Goal: Transaction & Acquisition: Subscribe to service/newsletter

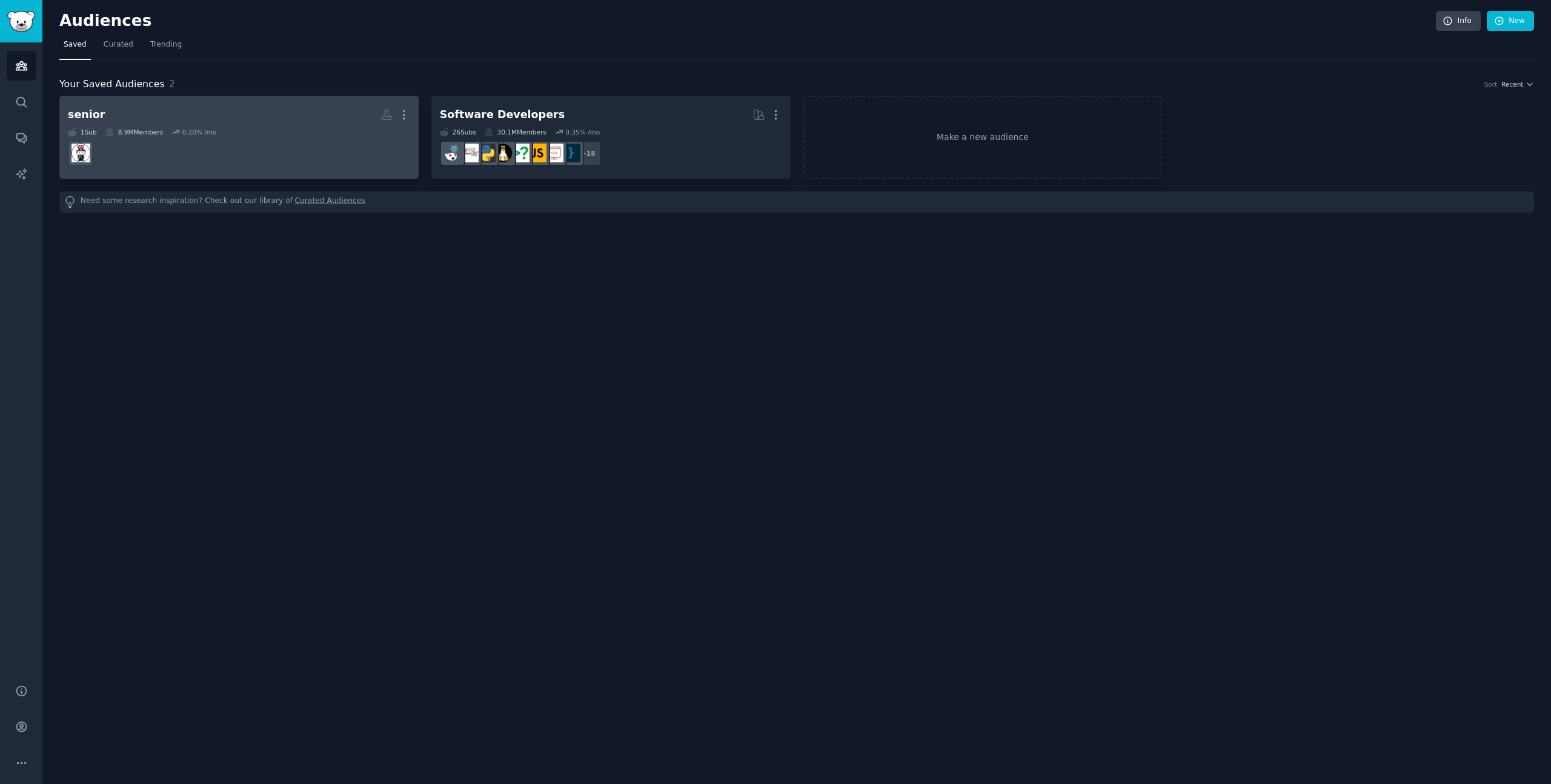
click at [293, 160] on dd at bounding box center [238, 153] width 342 height 34
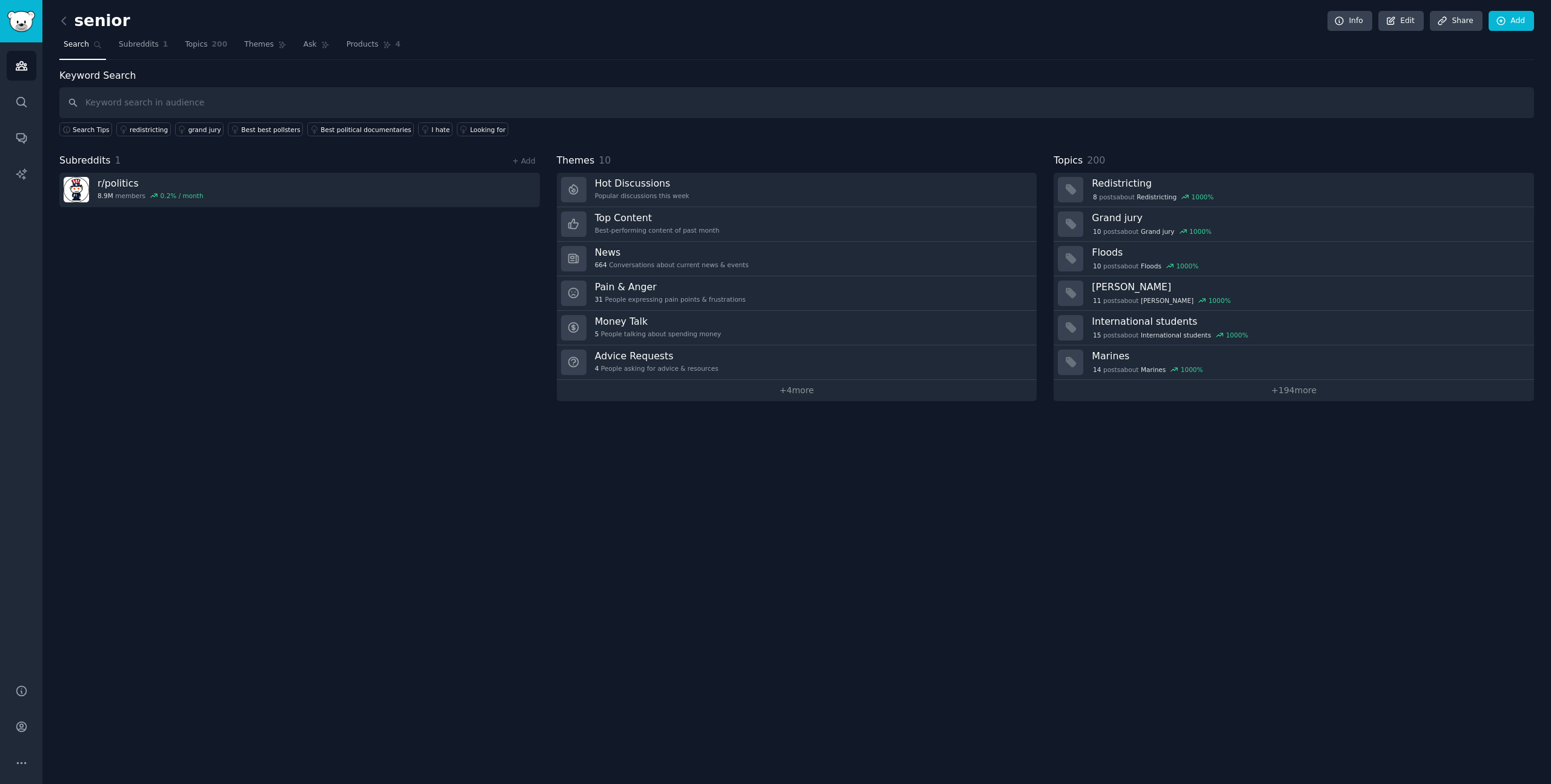
click at [416, 261] on div "Subreddits 1 + Add r/ politics 8.9M members 0.2 % / month" at bounding box center [300, 276] width 480 height 248
click at [65, 16] on icon at bounding box center [64, 21] width 13 height 13
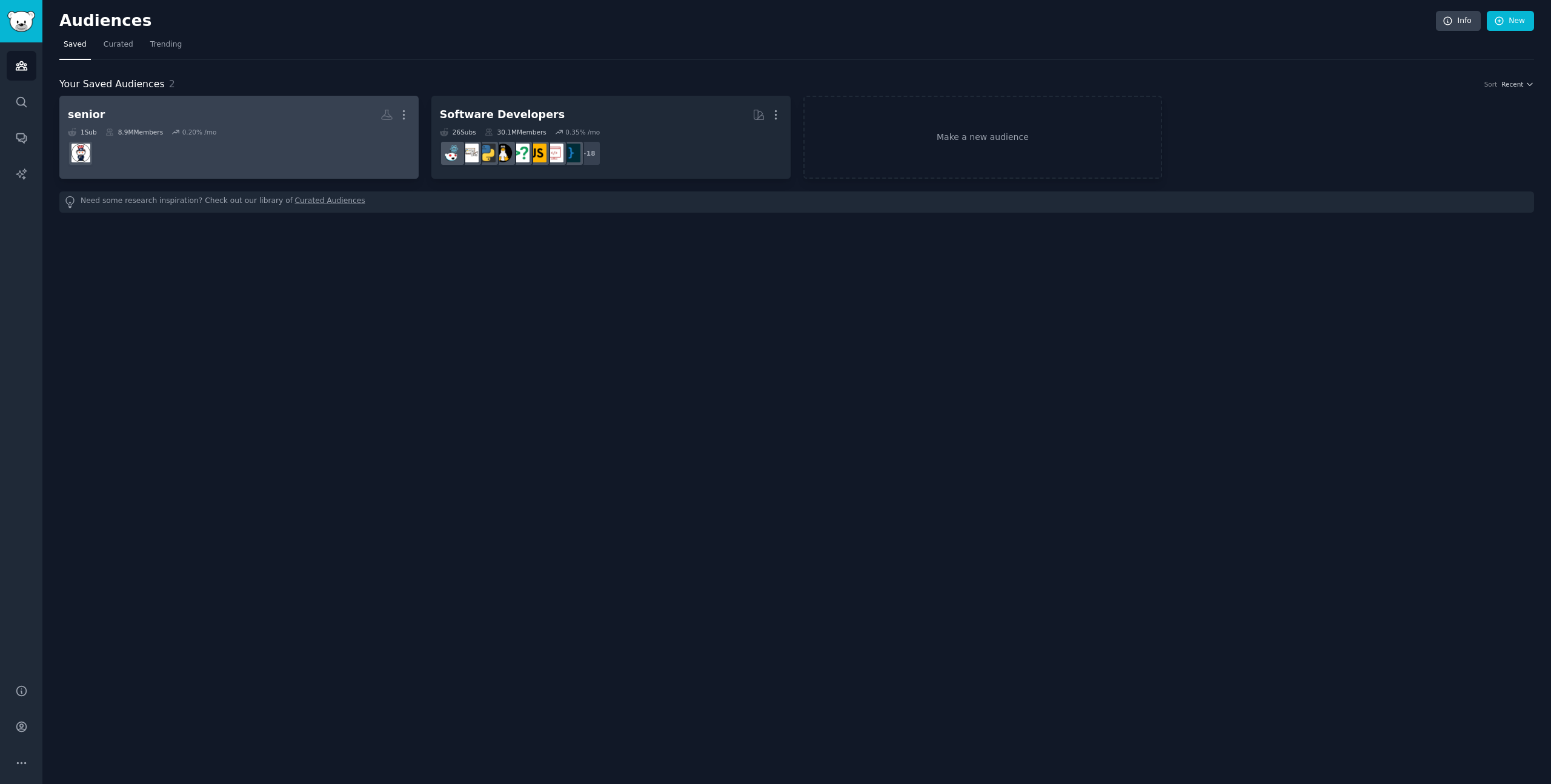
click at [176, 116] on h2 "senior More" at bounding box center [238, 115] width 342 height 22
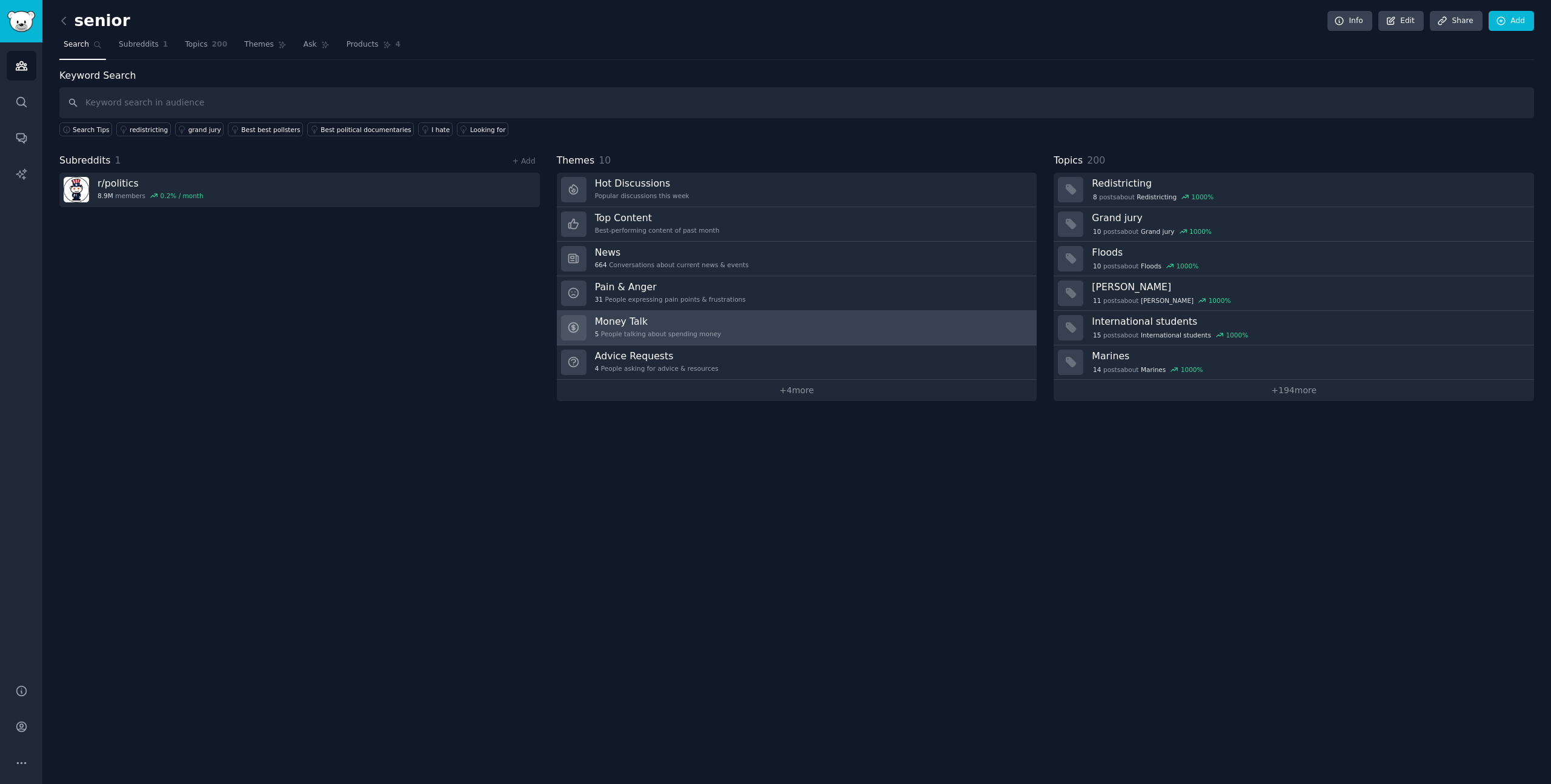
click at [638, 314] on link "Money Talk 5 People talking about spending money" at bounding box center [797, 327] width 480 height 34
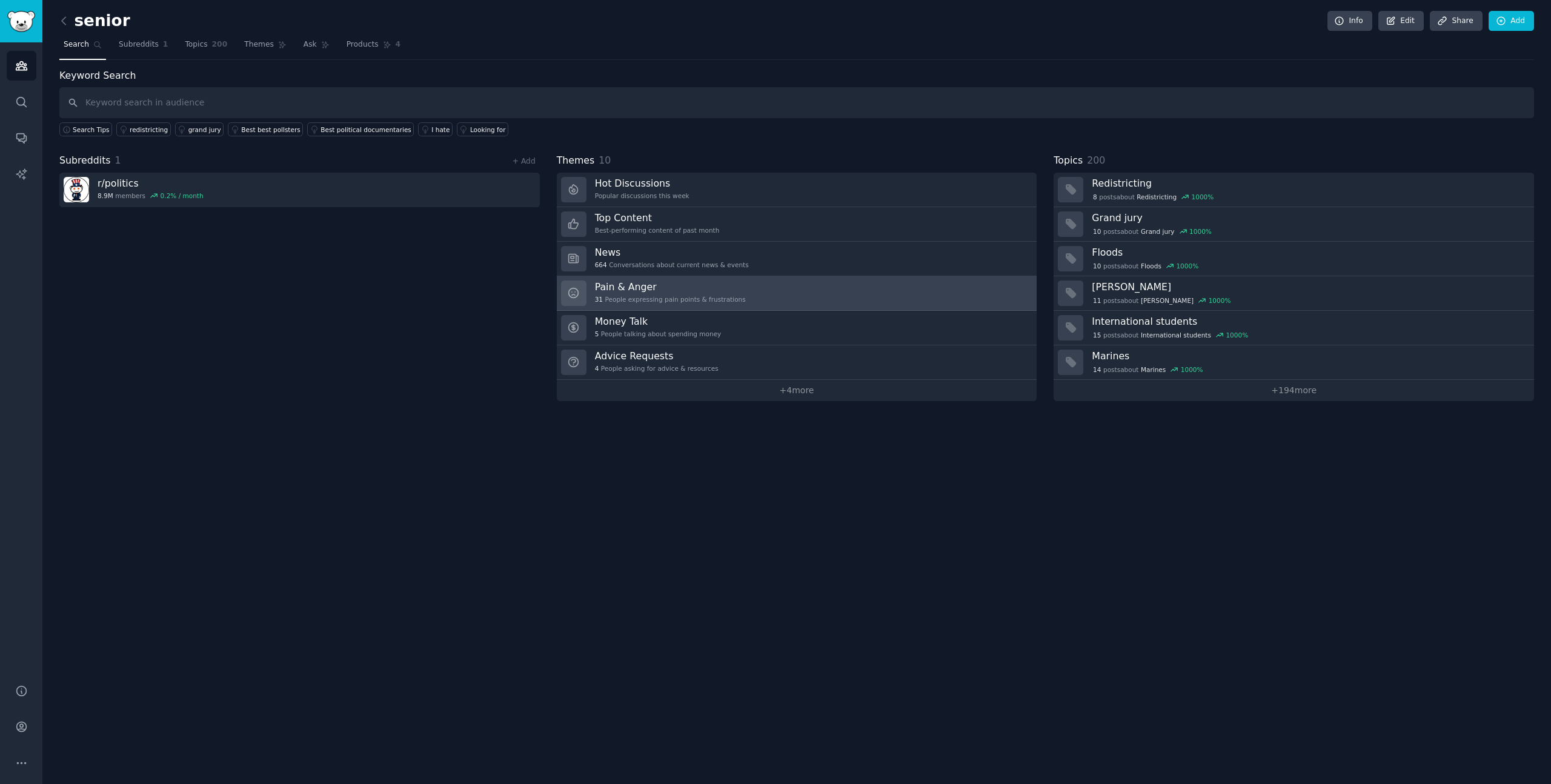
click at [623, 290] on h3 "Pain & Anger" at bounding box center [671, 286] width 151 height 13
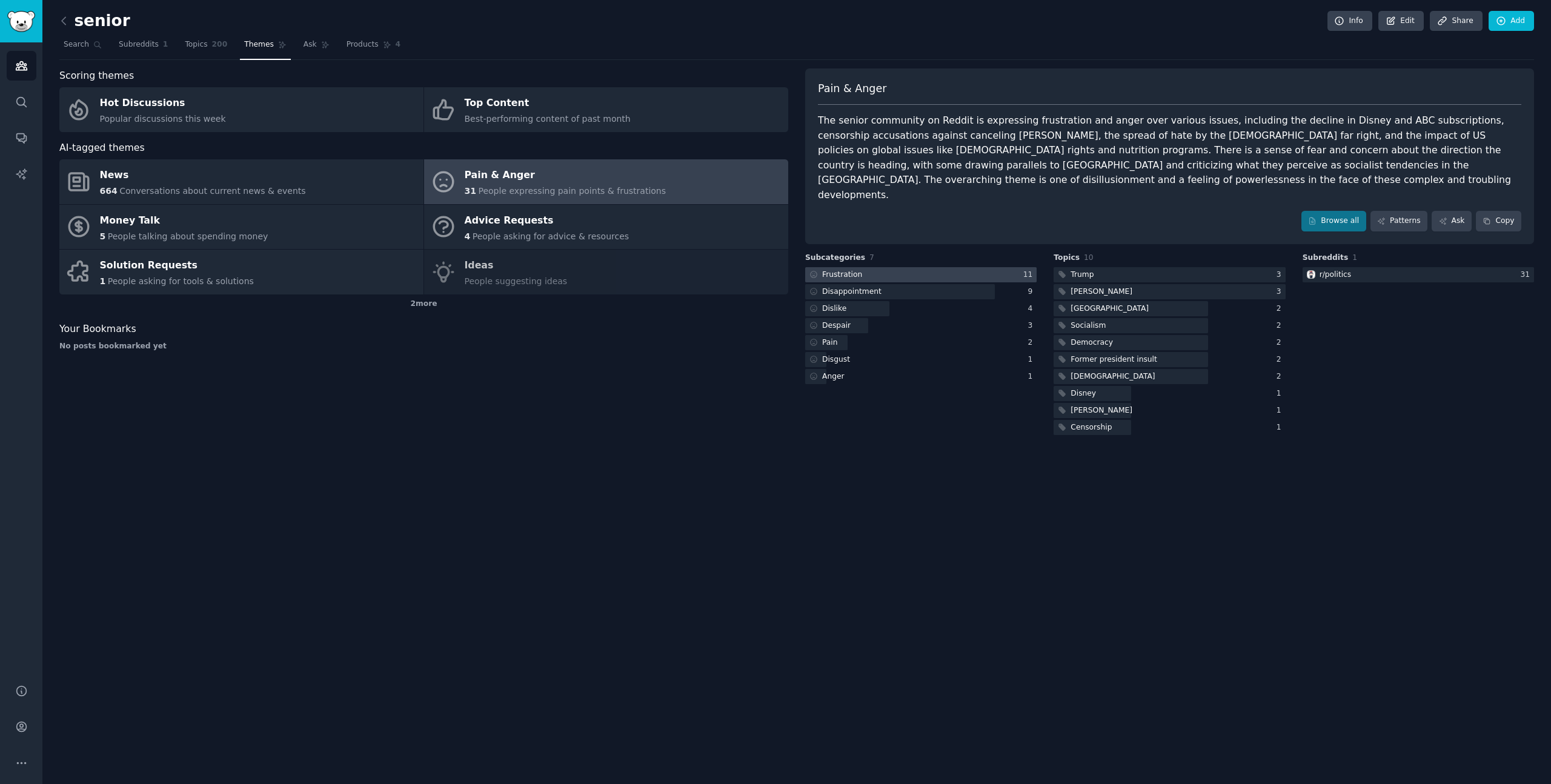
click at [855, 270] on div "Frustration" at bounding box center [842, 274] width 40 height 11
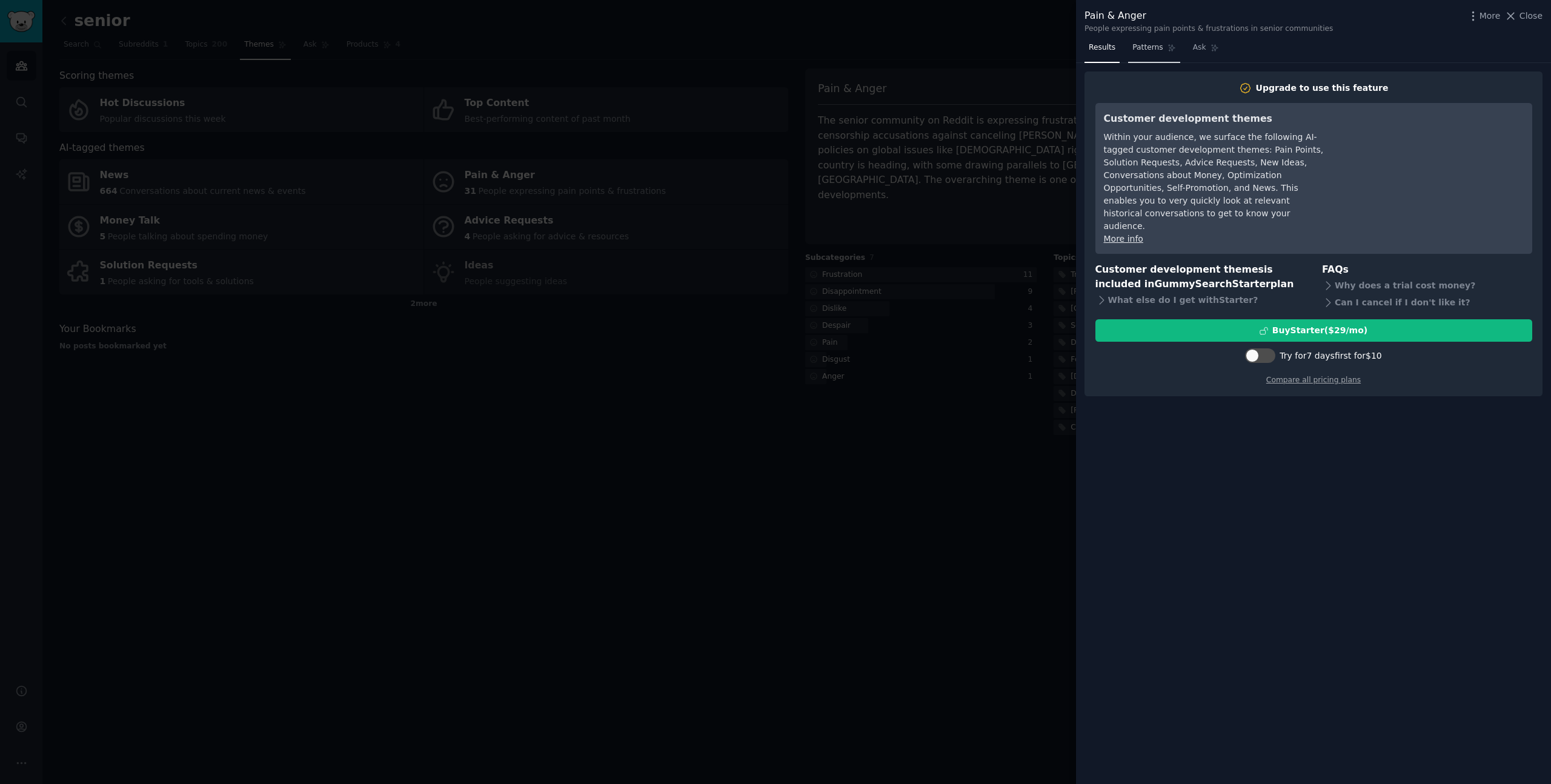
click at [1171, 45] on icon at bounding box center [1172, 48] width 7 height 7
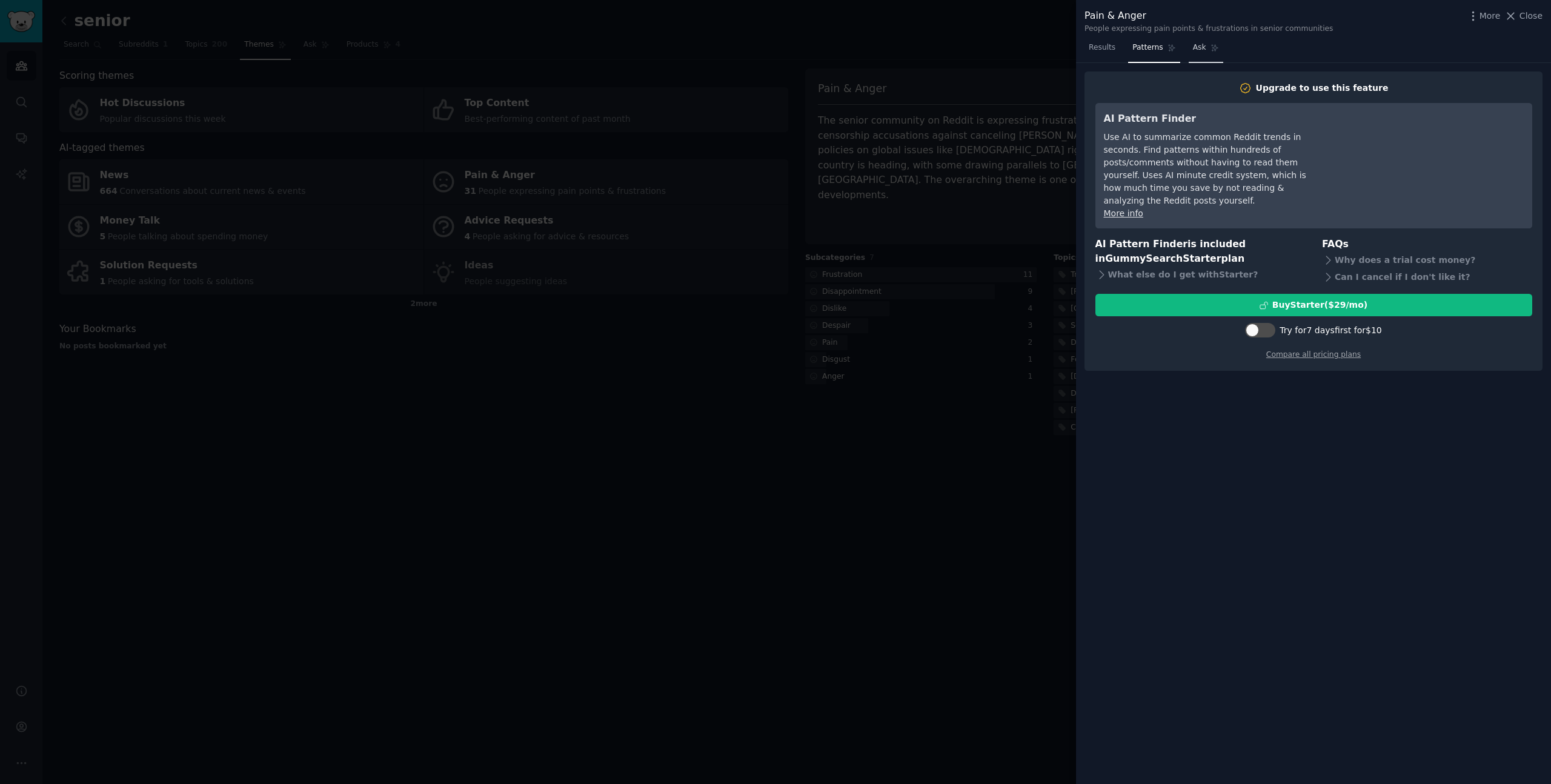
click at [1201, 47] on span "Ask" at bounding box center [1200, 47] width 14 height 11
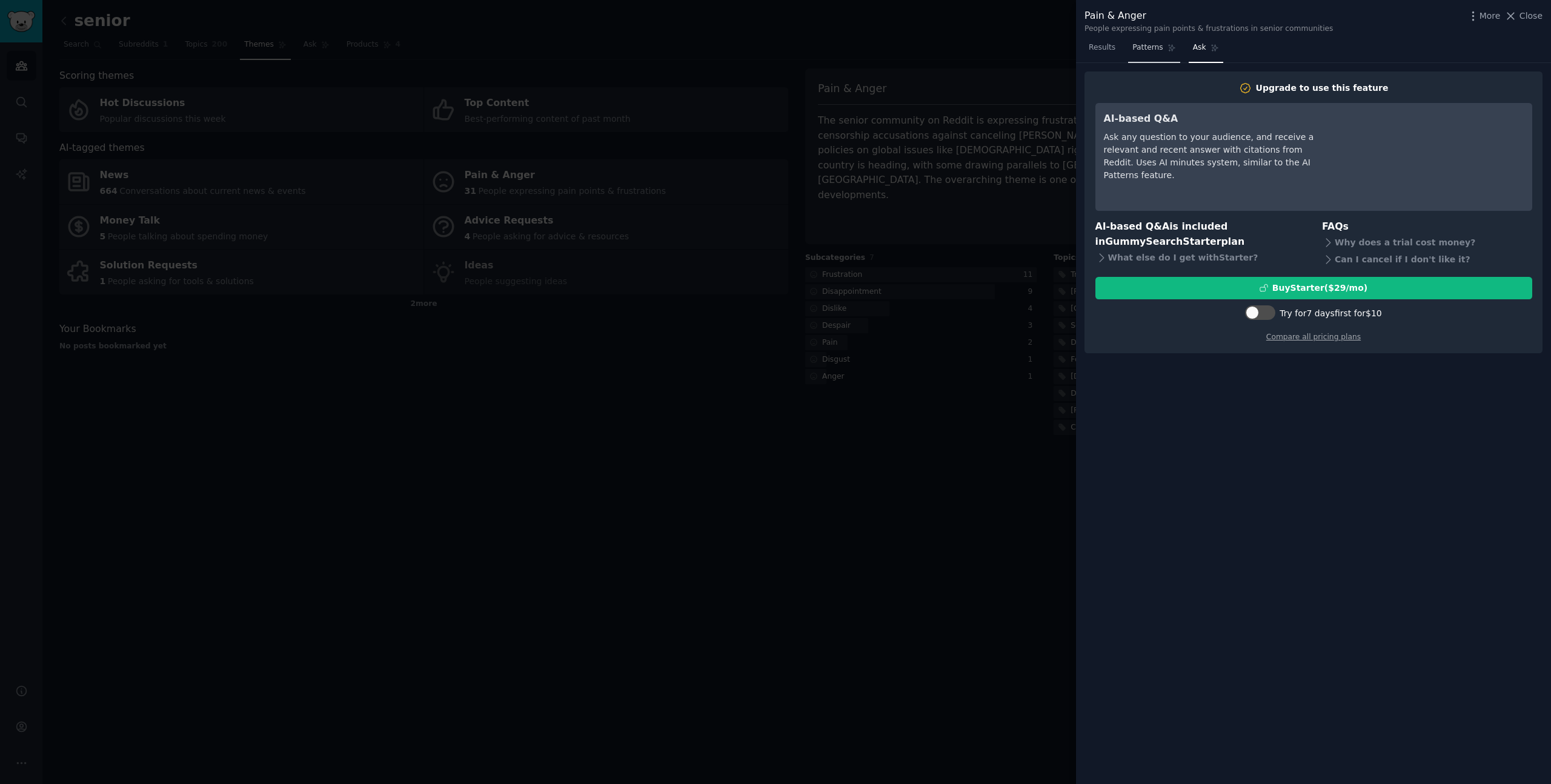
click at [1130, 45] on link "Patterns" at bounding box center [1154, 50] width 52 height 24
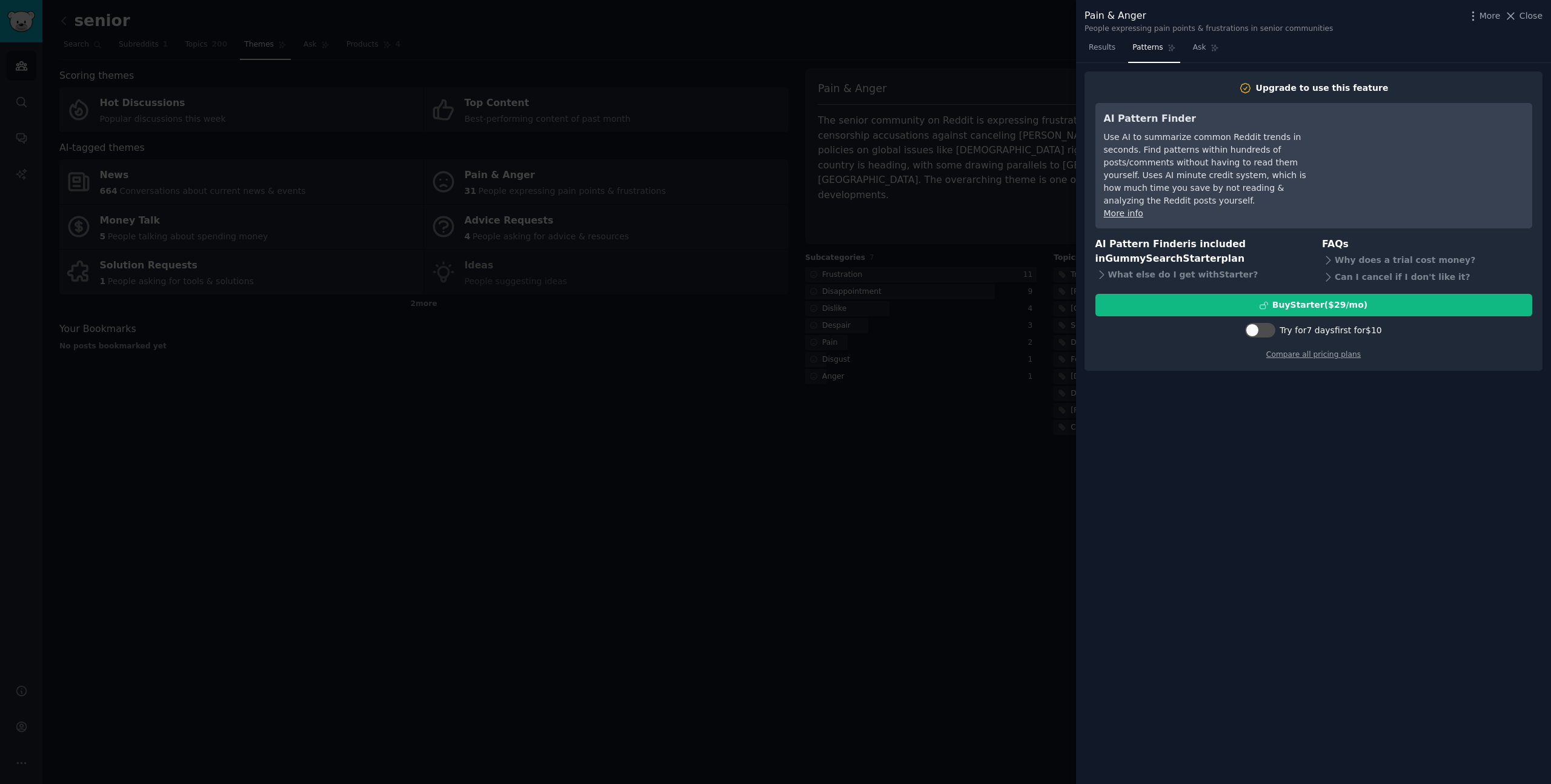
click at [864, 383] on div at bounding box center [776, 392] width 1551 height 784
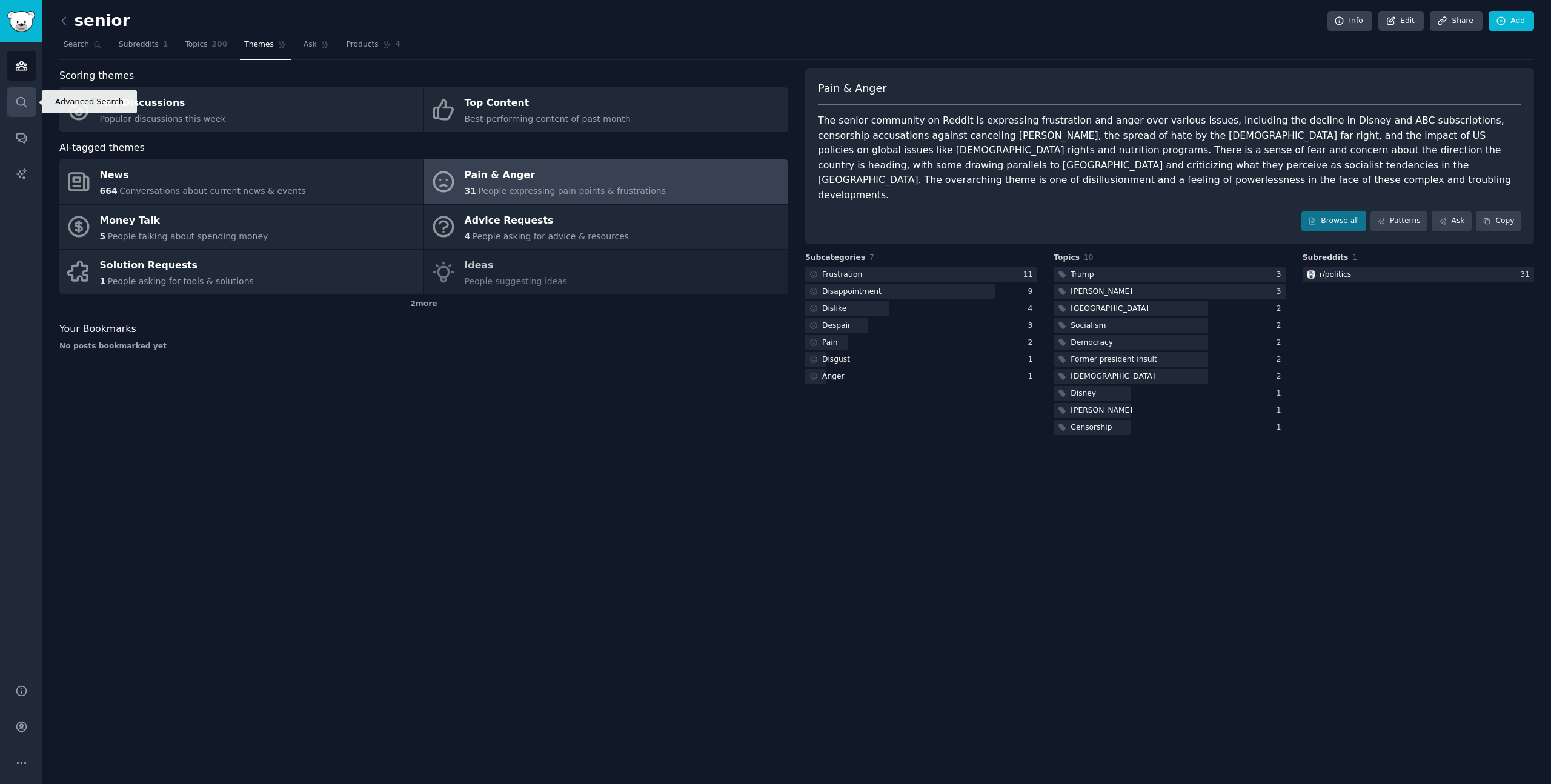
click at [23, 96] on icon "Sidebar" at bounding box center [21, 102] width 13 height 13
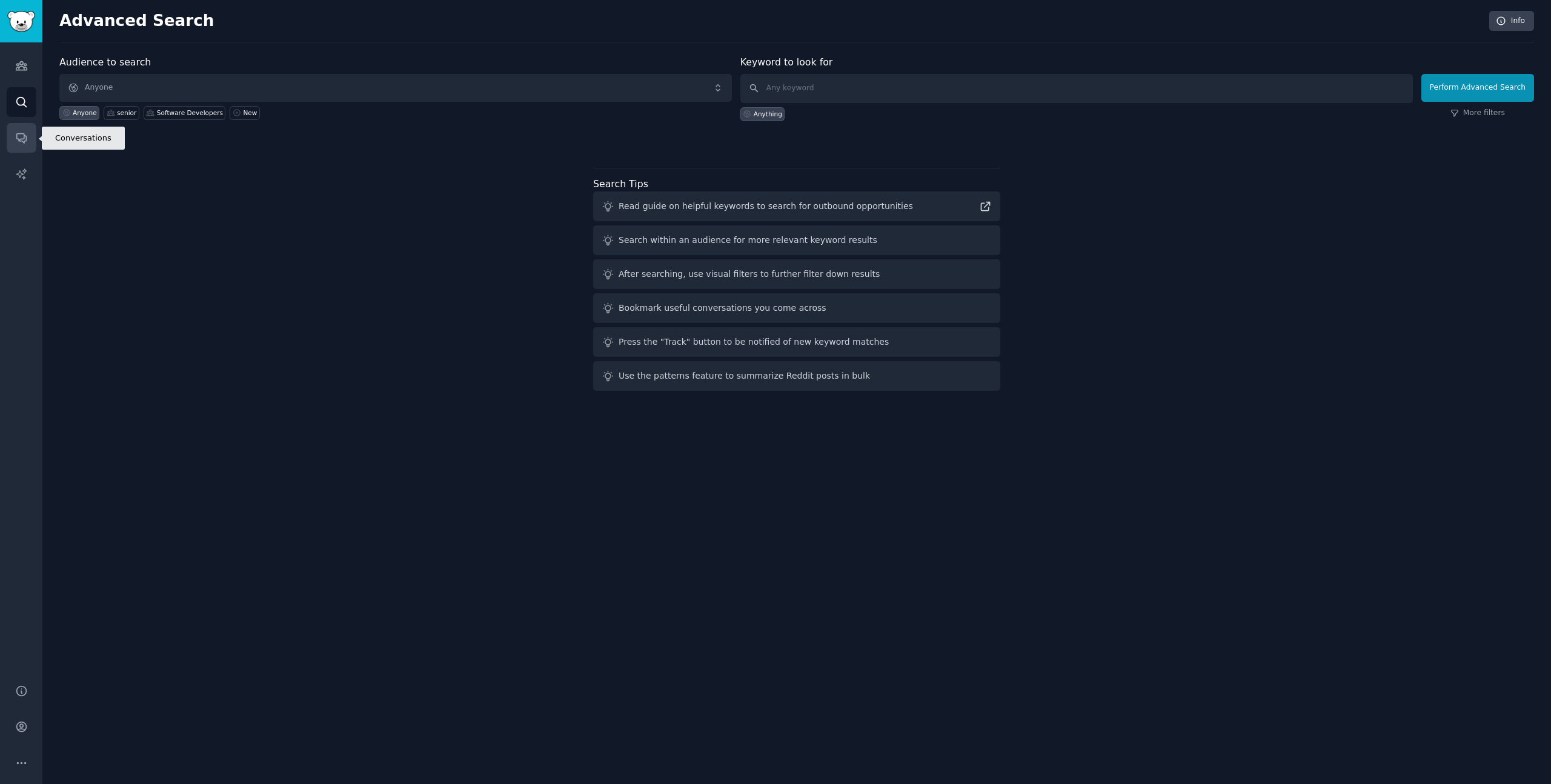
click at [27, 130] on link "Conversations" at bounding box center [22, 137] width 29 height 29
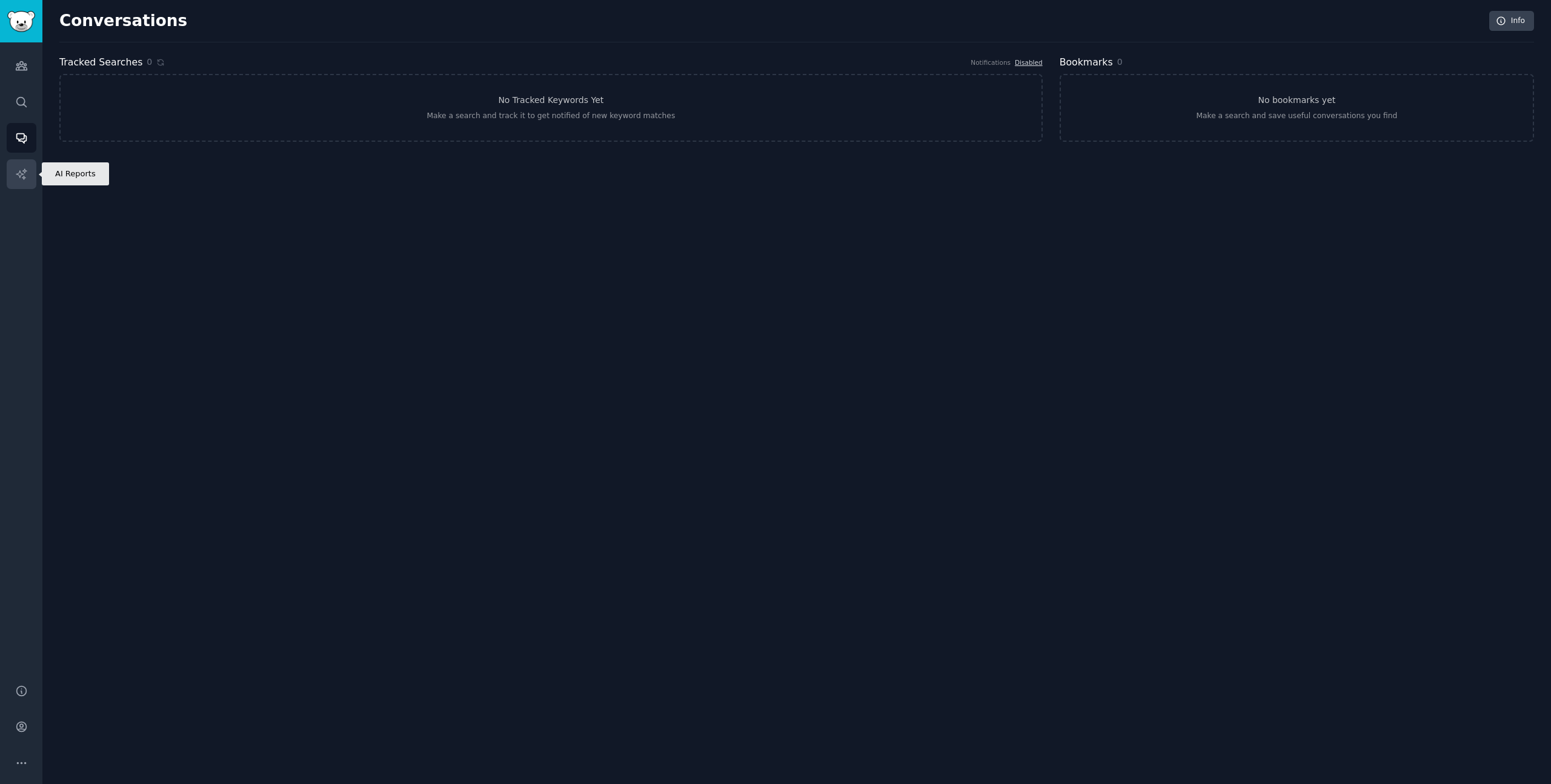
click at [25, 169] on icon "Sidebar" at bounding box center [21, 173] width 13 height 13
click at [25, 69] on icon "Sidebar" at bounding box center [21, 66] width 11 height 9
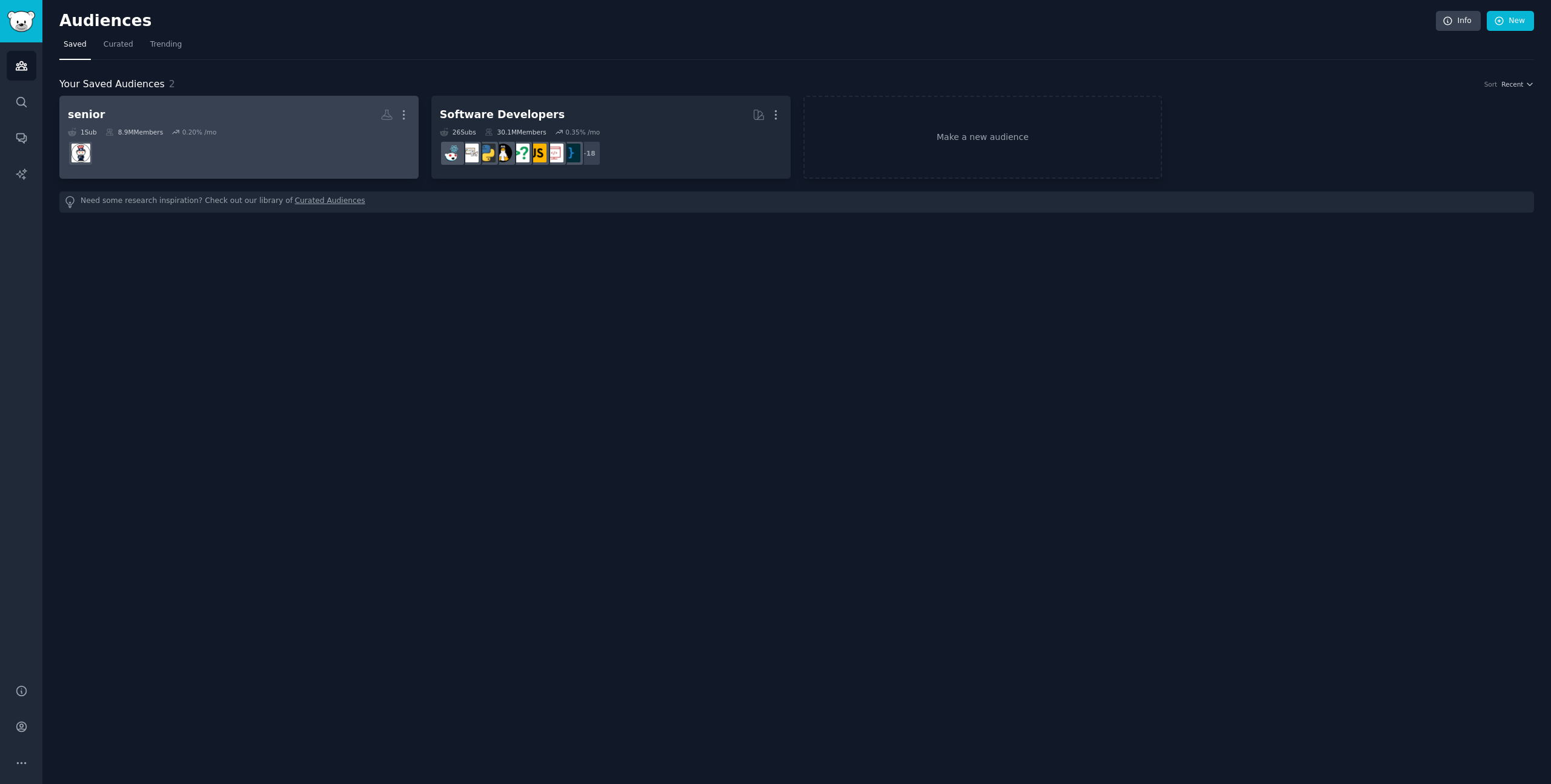
click at [284, 152] on dd at bounding box center [238, 153] width 342 height 34
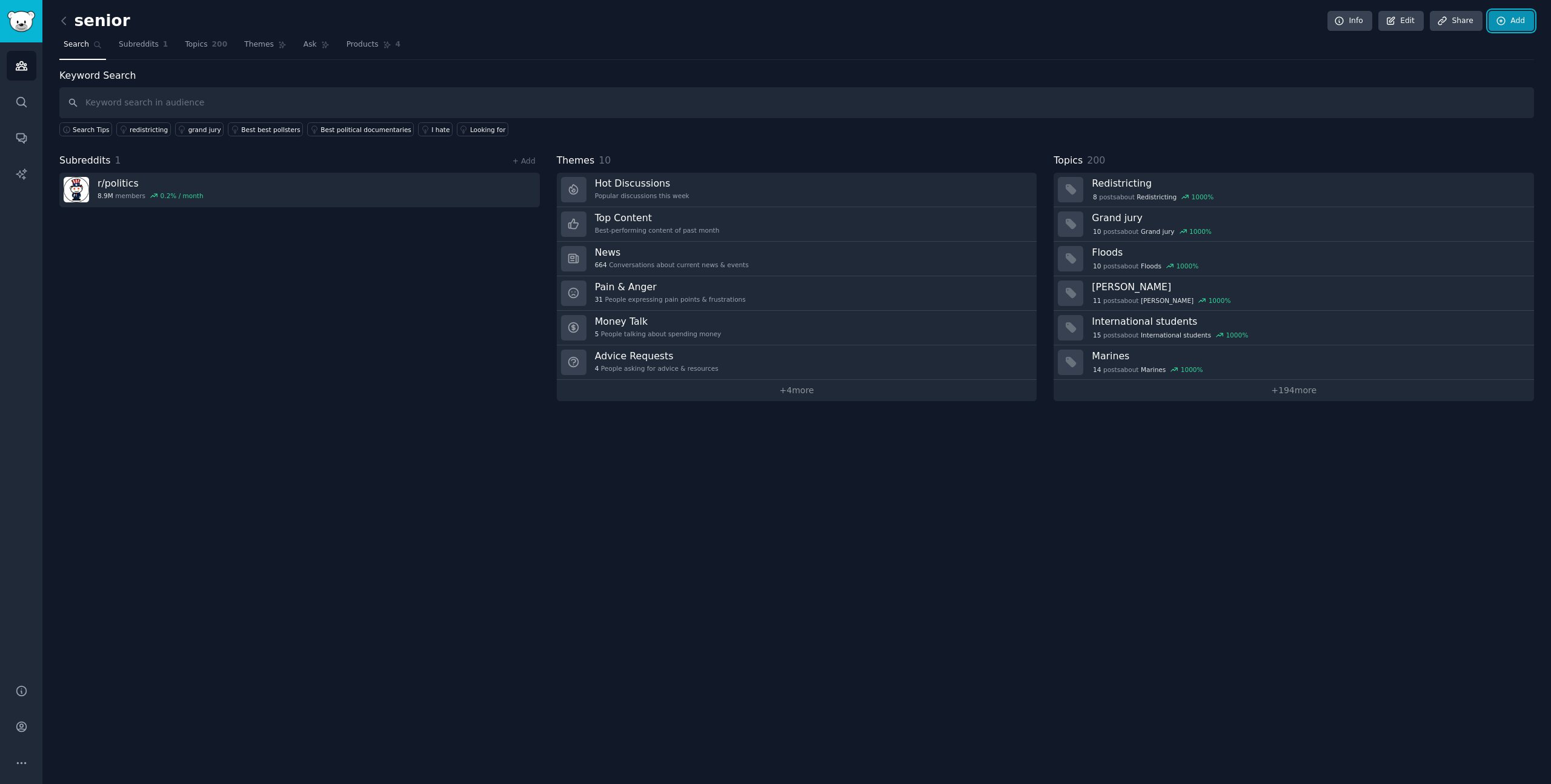
click at [1507, 19] on icon at bounding box center [1501, 21] width 11 height 11
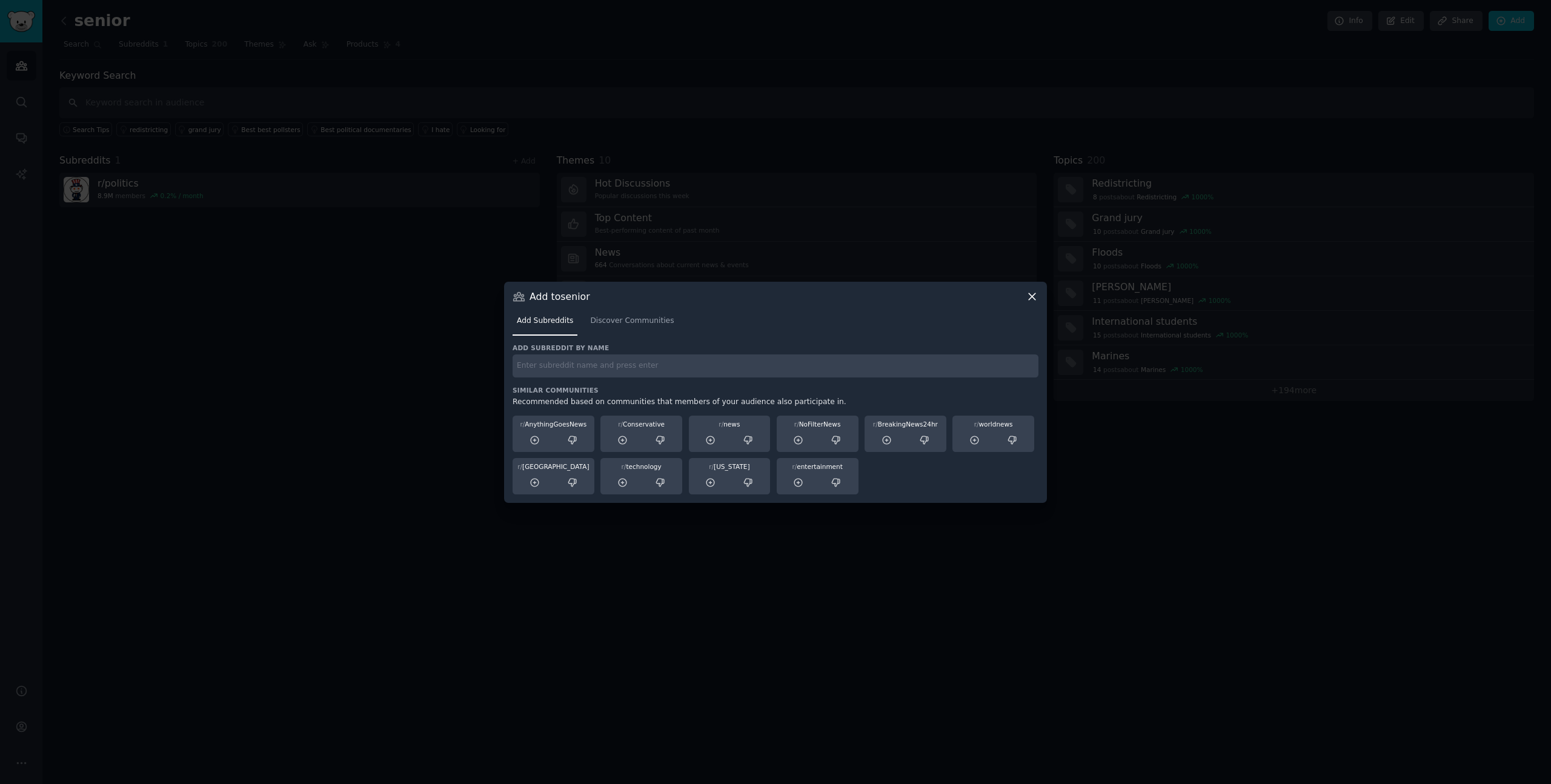
click at [1037, 295] on icon at bounding box center [1031, 296] width 13 height 13
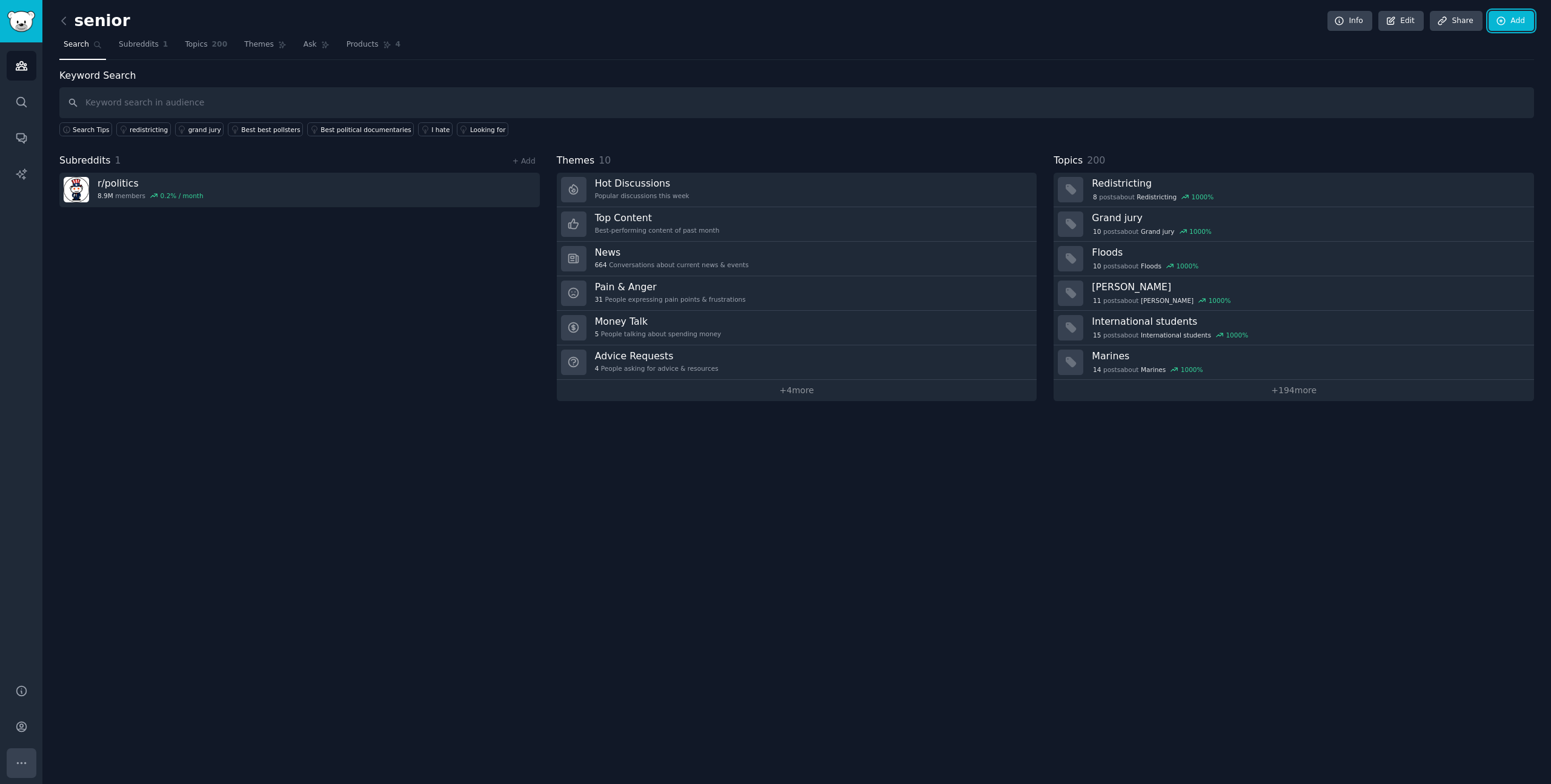
click at [29, 757] on button "More" at bounding box center [22, 762] width 29 height 29
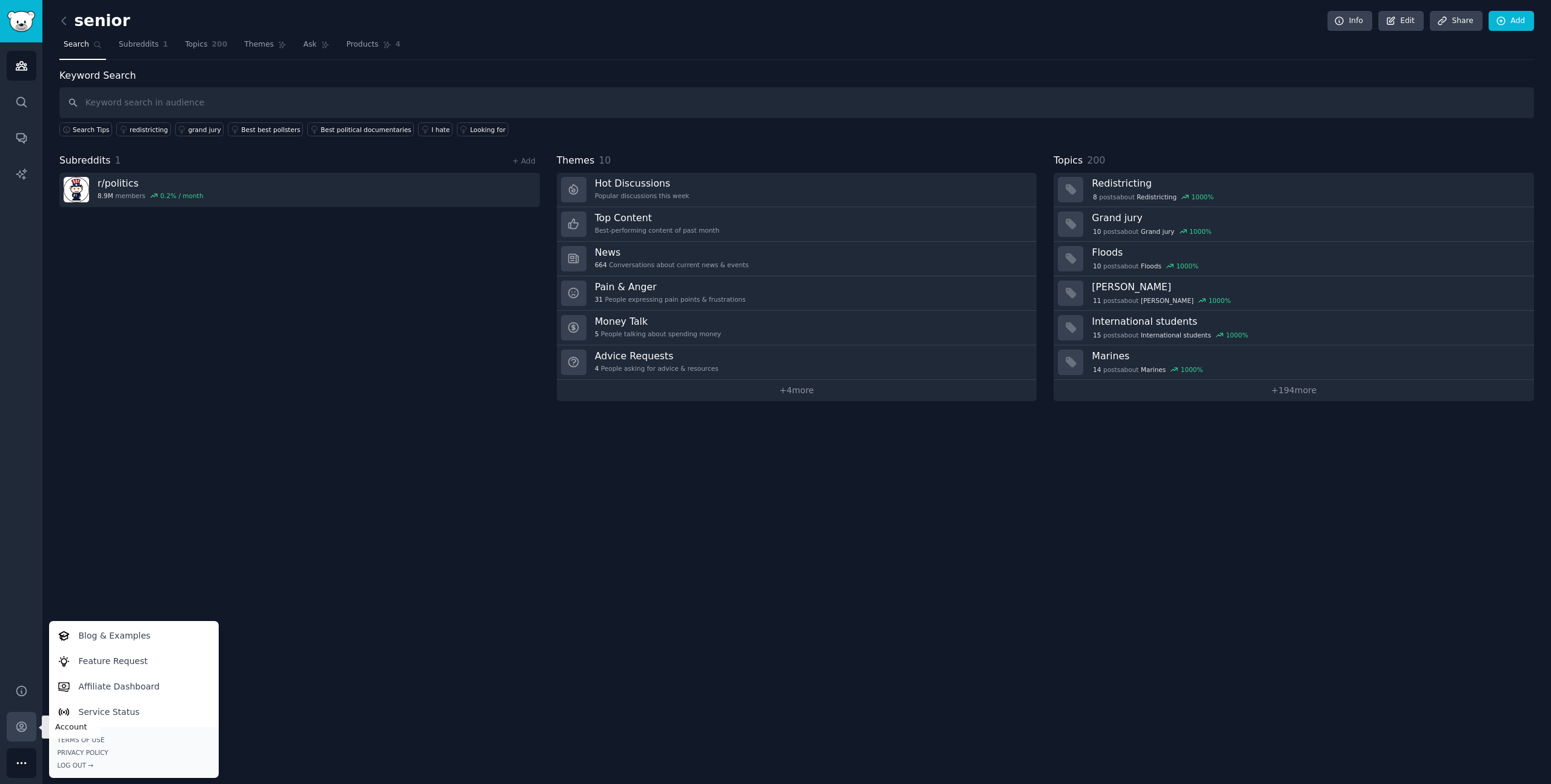
click at [23, 734] on link "Account" at bounding box center [22, 726] width 29 height 29
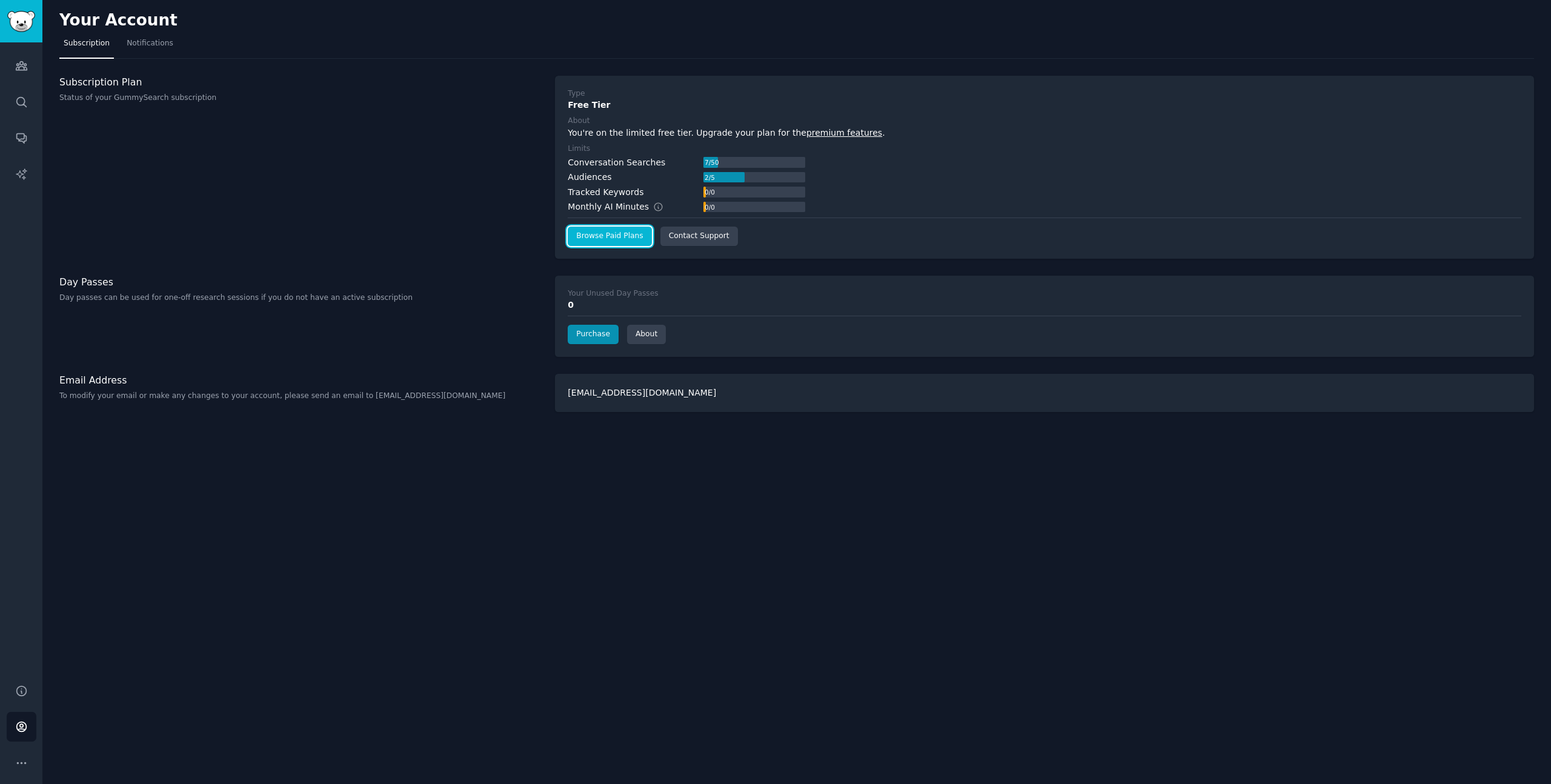
click at [620, 234] on link "Browse Paid Plans" at bounding box center [609, 236] width 83 height 20
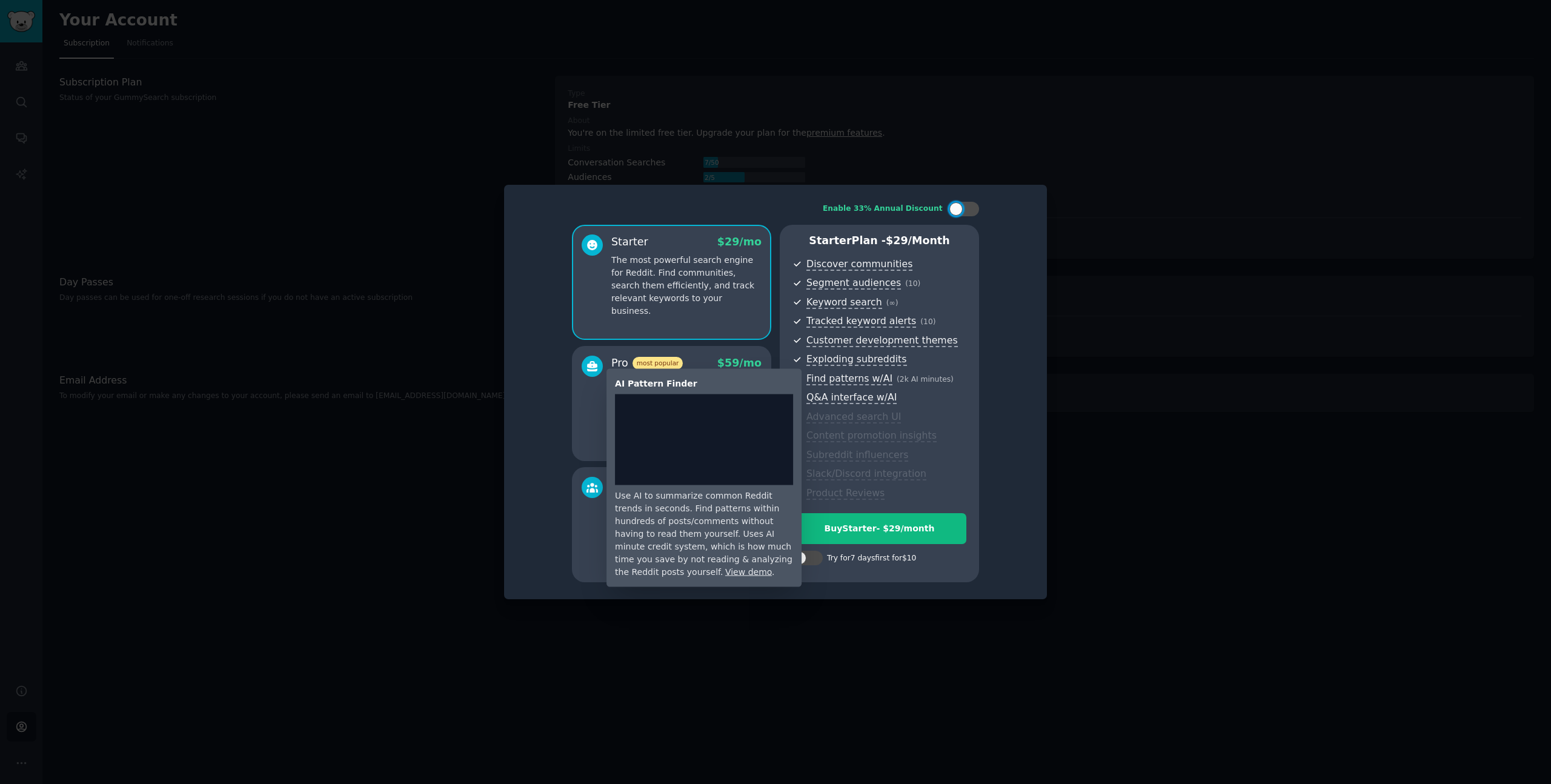
click at [678, 389] on div "AI Pattern Finder" at bounding box center [704, 383] width 178 height 13
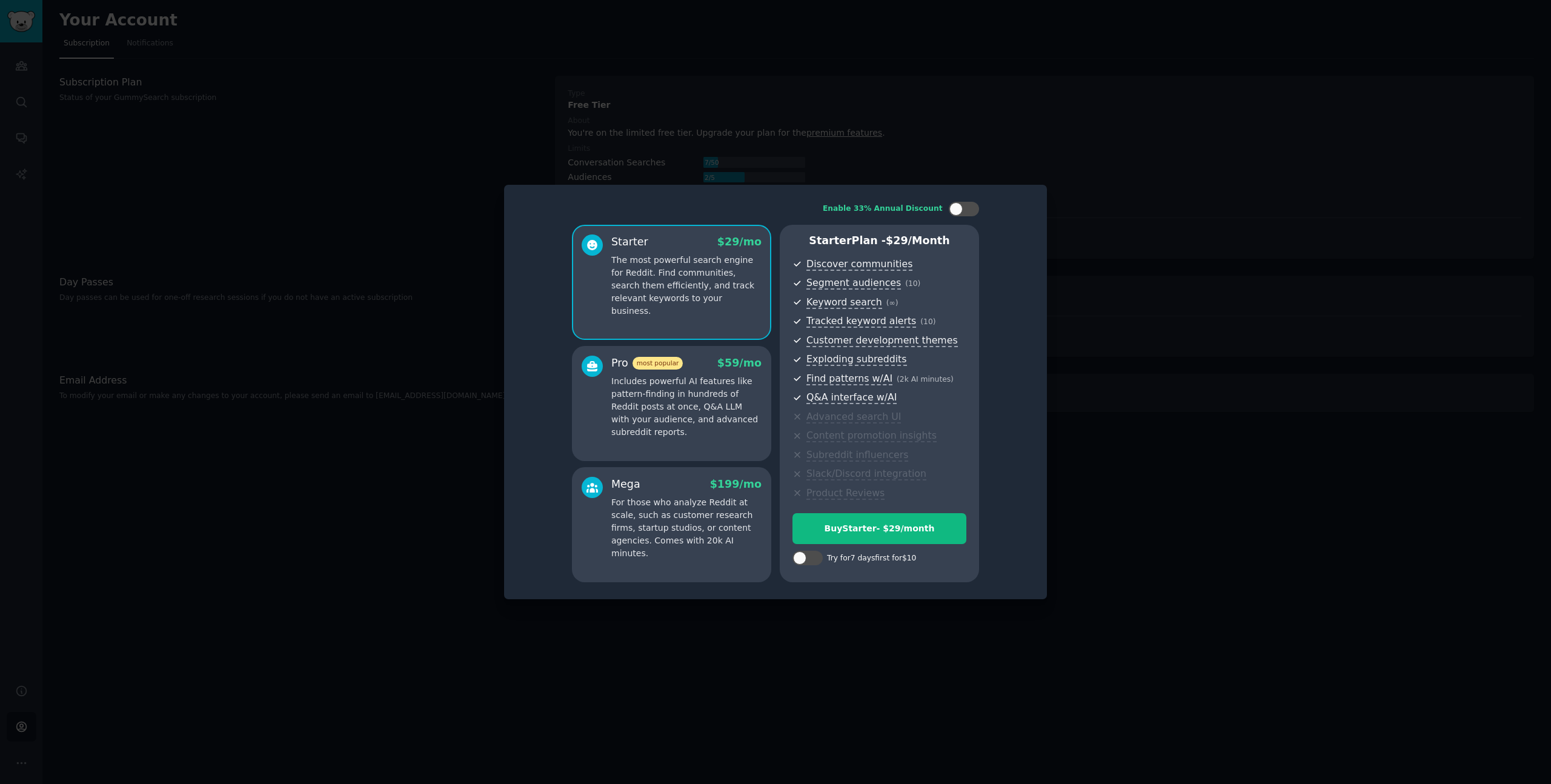
click at [684, 389] on p "Includes powerful AI features like pattern-finding in hundreds of Reddit posts …" at bounding box center [686, 407] width 150 height 64
click at [649, 302] on p "The most powerful search engine for Reddit. Find communities, search them effic…" at bounding box center [686, 285] width 150 height 64
click at [637, 401] on p "Includes powerful AI features like pattern-finding in hundreds of Reddit posts …" at bounding box center [686, 407] width 150 height 64
click at [658, 319] on div "Starter $ 29 /mo The most powerful search engine for Reddit. Find communities, …" at bounding box center [672, 281] width 199 height 115
click at [653, 400] on p "Includes powerful AI features like pattern-finding in hundreds of Reddit posts …" at bounding box center [686, 407] width 150 height 64
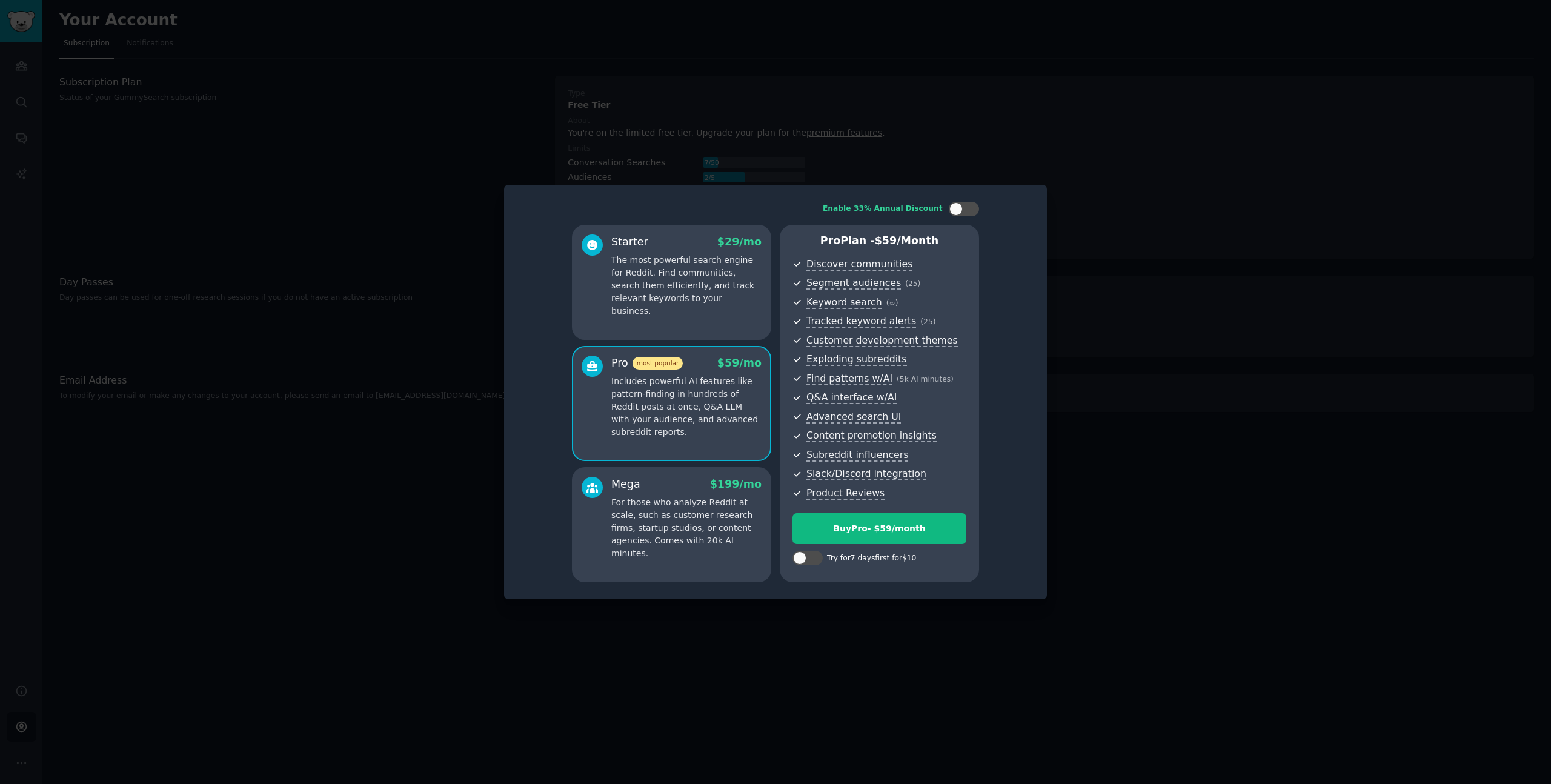
click at [660, 318] on div "Starter $ 29 /mo The most powerful search engine for Reddit. Find communities, …" at bounding box center [672, 281] width 199 height 115
click at [656, 409] on p "Includes powerful AI features like pattern-finding in hundreds of Reddit posts …" at bounding box center [686, 407] width 150 height 64
click at [658, 539] on p "For those who analyze Reddit at scale, such as customer research firms, startup…" at bounding box center [686, 527] width 150 height 64
click at [671, 448] on div "Pro most popular $ 59 /mo Includes powerful AI features like pattern-finding in…" at bounding box center [672, 403] width 199 height 115
click at [668, 517] on p "For those who analyze Reddit at scale, such as customer research firms, startup…" at bounding box center [686, 527] width 150 height 64
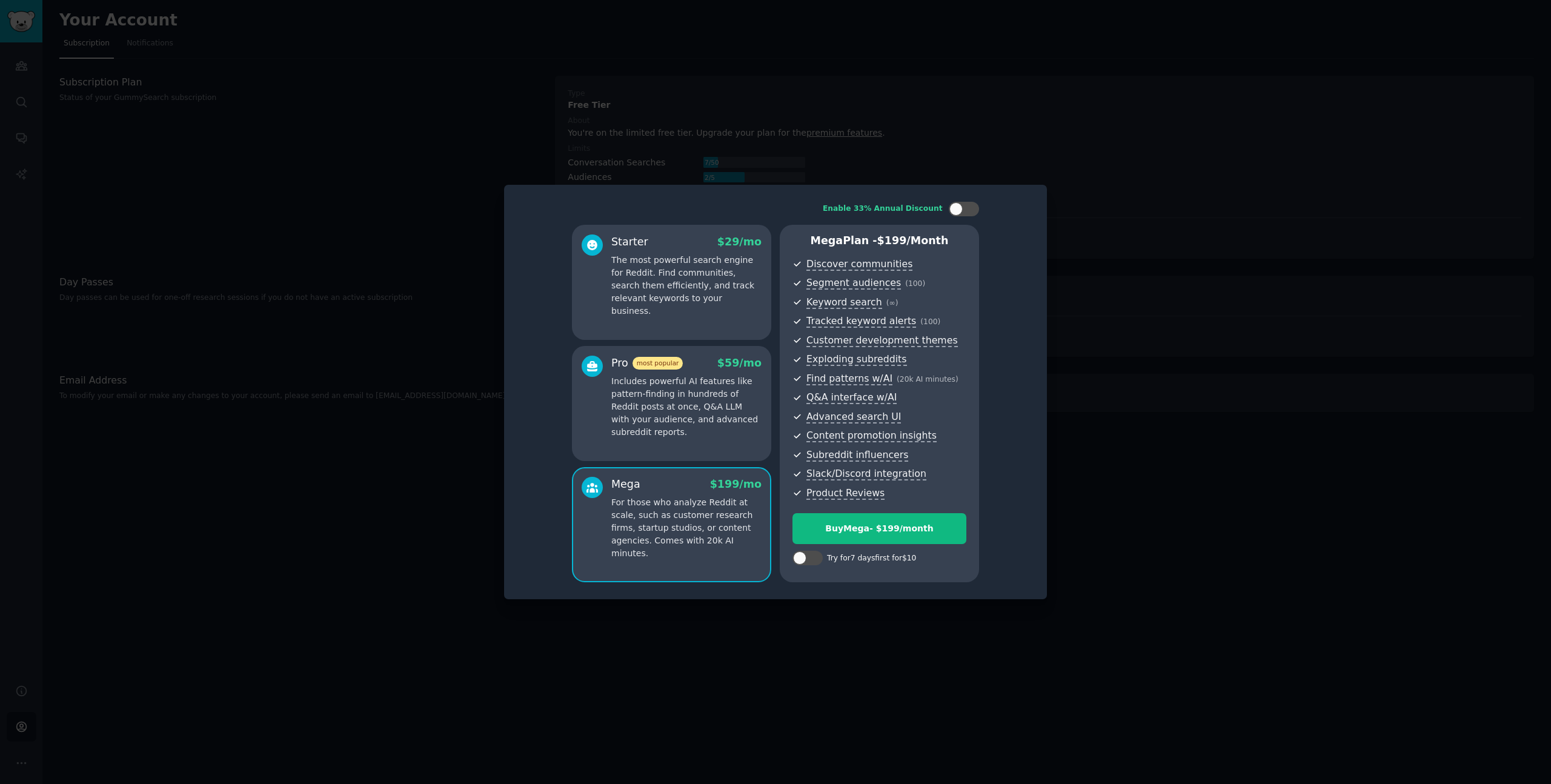
click at [669, 448] on div "Pro most popular $ 59 /mo Includes powerful AI features like pattern-finding in…" at bounding box center [672, 403] width 199 height 115
click at [670, 510] on p "For those who analyze Reddit at scale, such as customer research firms, startup…" at bounding box center [686, 527] width 150 height 64
click at [670, 419] on p "Includes powerful AI features like pattern-finding in hundreds of Reddit posts …" at bounding box center [686, 407] width 150 height 64
click at [686, 306] on div "Starter $ 29 /mo The most powerful search engine for Reddit. Find communities, …" at bounding box center [672, 281] width 199 height 115
click at [680, 373] on div "Pro most popular $ 59 /mo Includes powerful AI features like pattern-finding in…" at bounding box center [686, 397] width 150 height 83
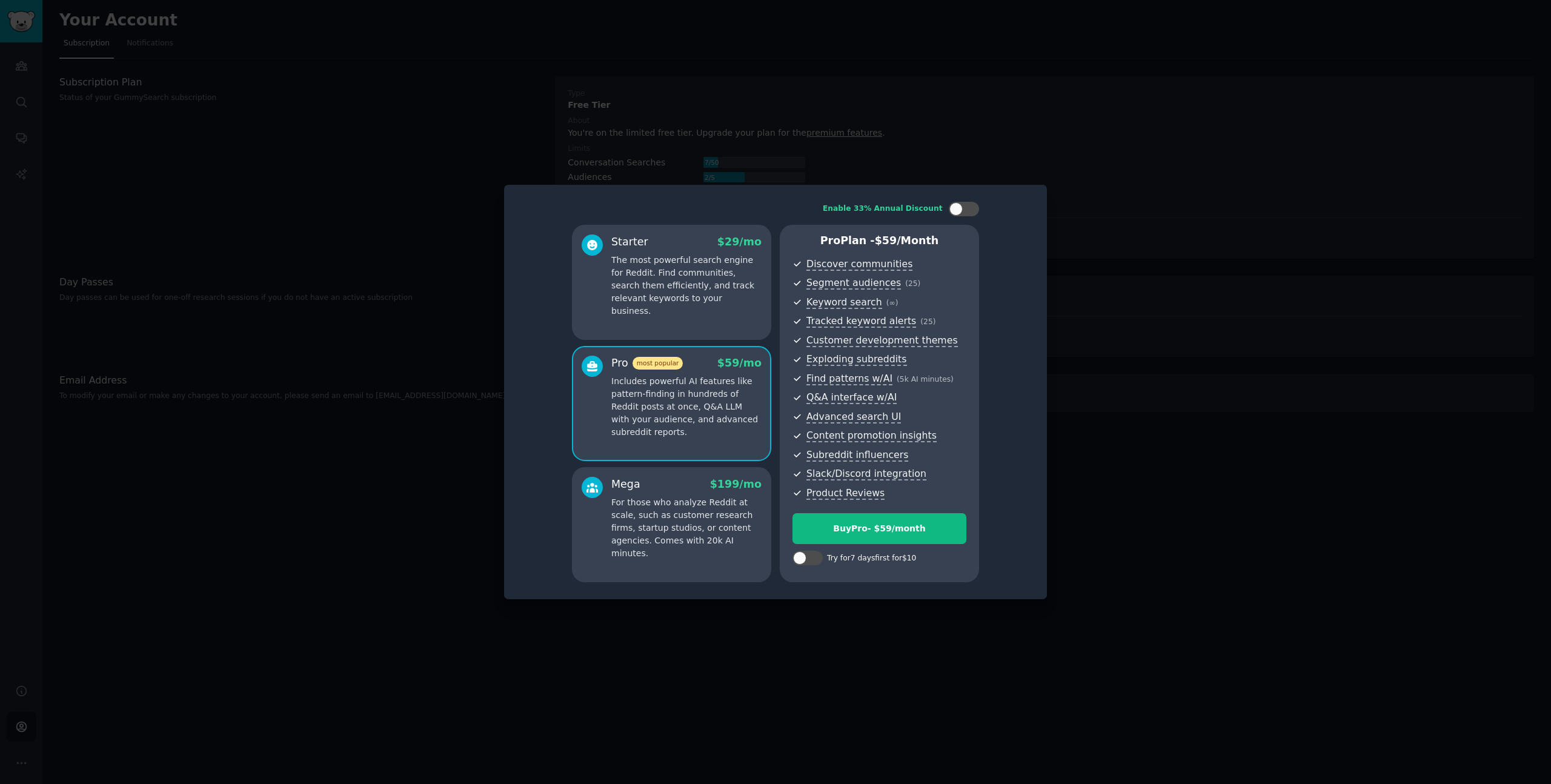
click at [694, 294] on p "The most powerful search engine for Reddit. Find communities, search them effic…" at bounding box center [686, 285] width 150 height 64
click at [955, 206] on div at bounding box center [957, 209] width 14 height 14
click at [718, 300] on p "The most powerful search engine for Reddit. Find communities, search them effic…" at bounding box center [686, 285] width 150 height 64
click at [961, 209] on div at bounding box center [958, 209] width 9 height 6
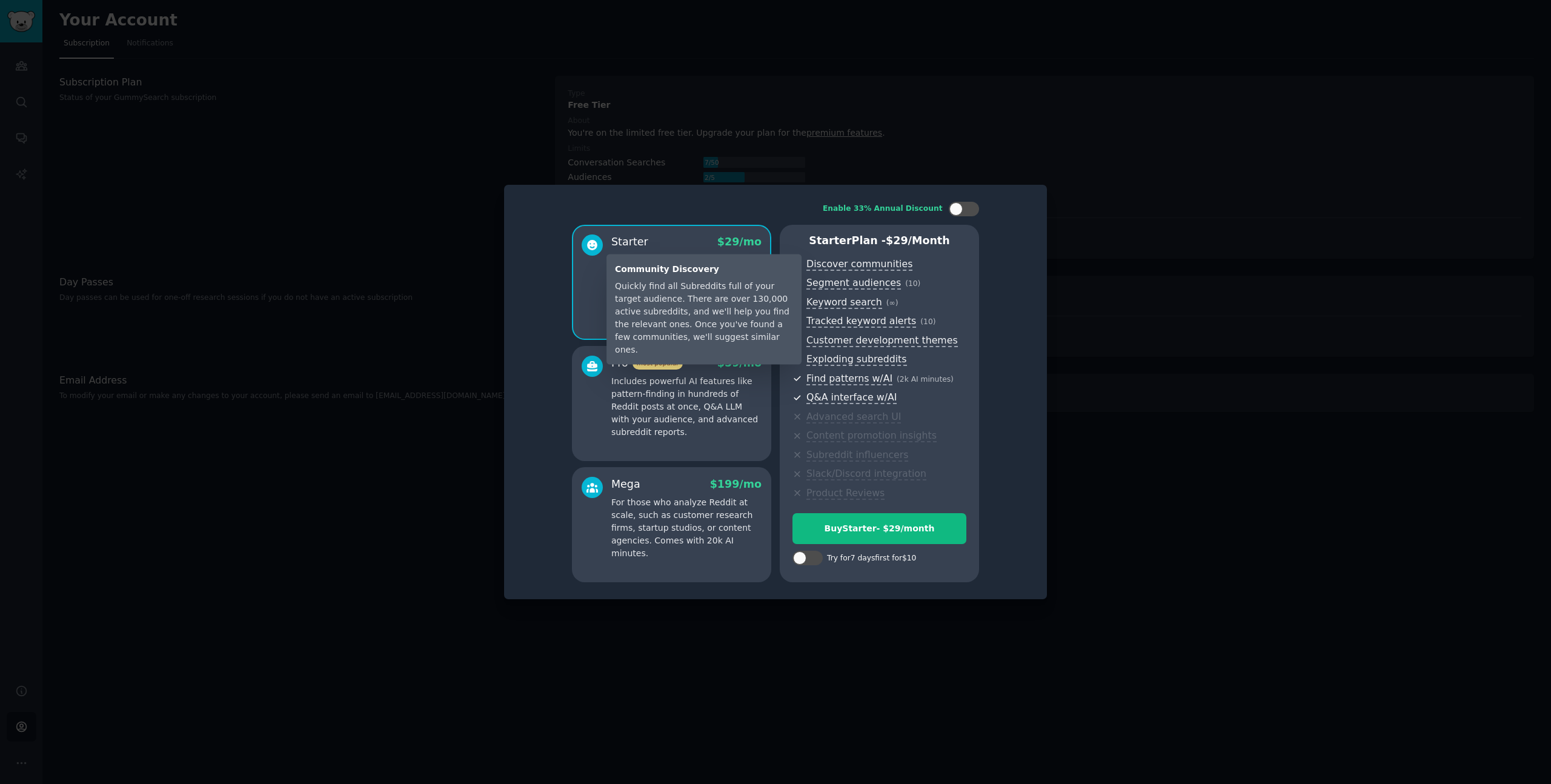
click at [718, 299] on div "Quickly find all Subreddits full of your target audience. There are over 130,00…" at bounding box center [704, 318] width 178 height 76
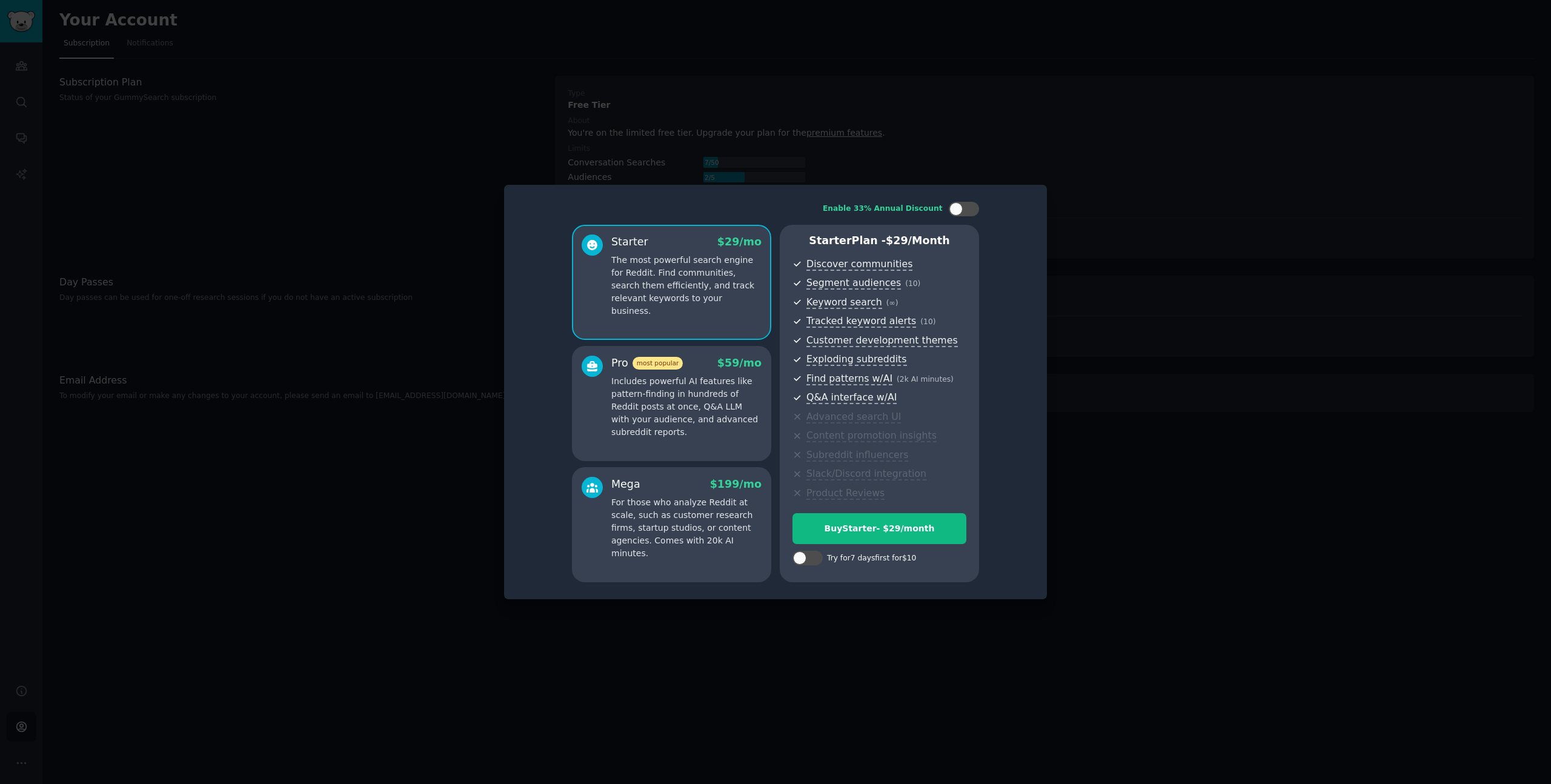
click at [663, 233] on div "Starter $ 29 /mo The most powerful search engine for Reddit. Find communities, …" at bounding box center [672, 281] width 199 height 115
click at [556, 388] on div "Enable 33% Annual Discount Starter $ 29 /mo The most powerful search engine for…" at bounding box center [776, 391] width 526 height 397
click at [634, 392] on p "Includes powerful AI features like pattern-finding in hundreds of Reddit posts …" at bounding box center [686, 407] width 150 height 64
click at [974, 204] on div at bounding box center [964, 209] width 30 height 15
click at [969, 205] on div at bounding box center [973, 209] width 14 height 14
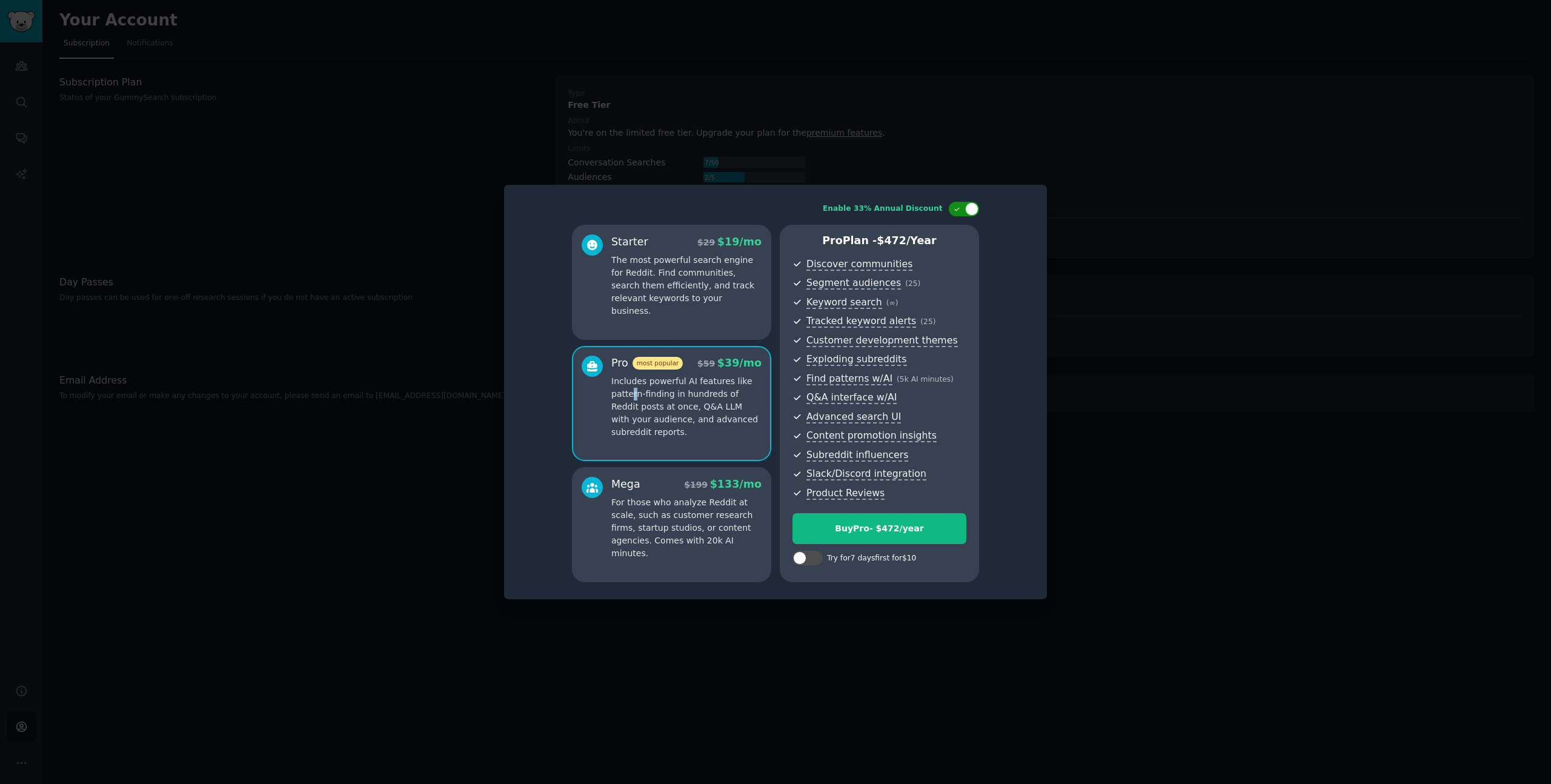
checkbox input "false"
click at [813, 555] on div at bounding box center [814, 558] width 6 height 6
checkbox input "true"
click at [964, 205] on div at bounding box center [964, 209] width 30 height 15
click at [676, 298] on p "The most powerful search engine for Reddit. Find communities, search them effic…" at bounding box center [686, 285] width 150 height 64
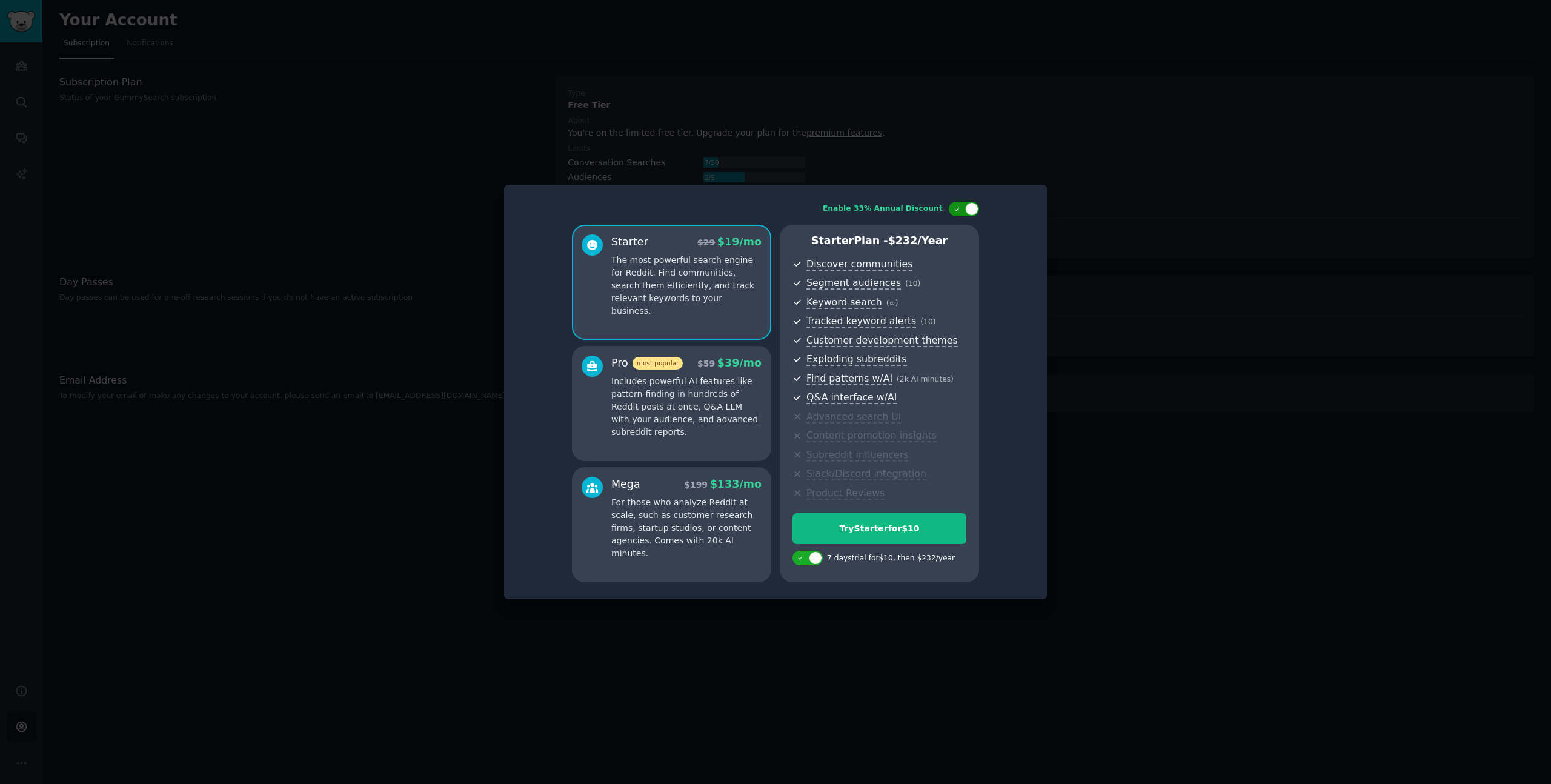
click at [976, 207] on div at bounding box center [973, 209] width 14 height 14
checkbox input "false"
click at [891, 523] on div "Try Starter for $10" at bounding box center [879, 528] width 173 height 13
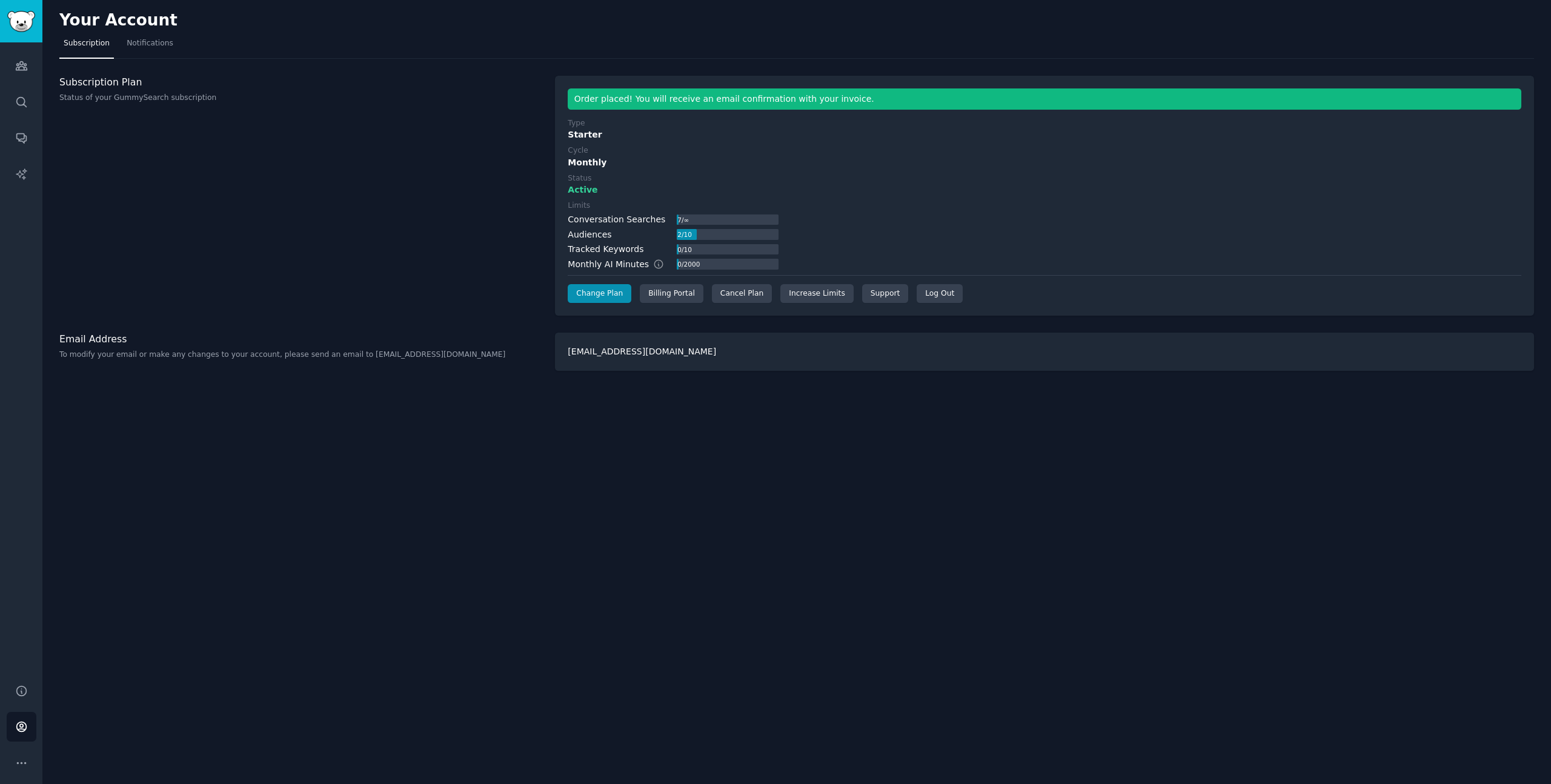
click at [1321, 181] on label "Status" at bounding box center [1044, 178] width 954 height 11
click at [22, 716] on link "Account" at bounding box center [22, 726] width 29 height 29
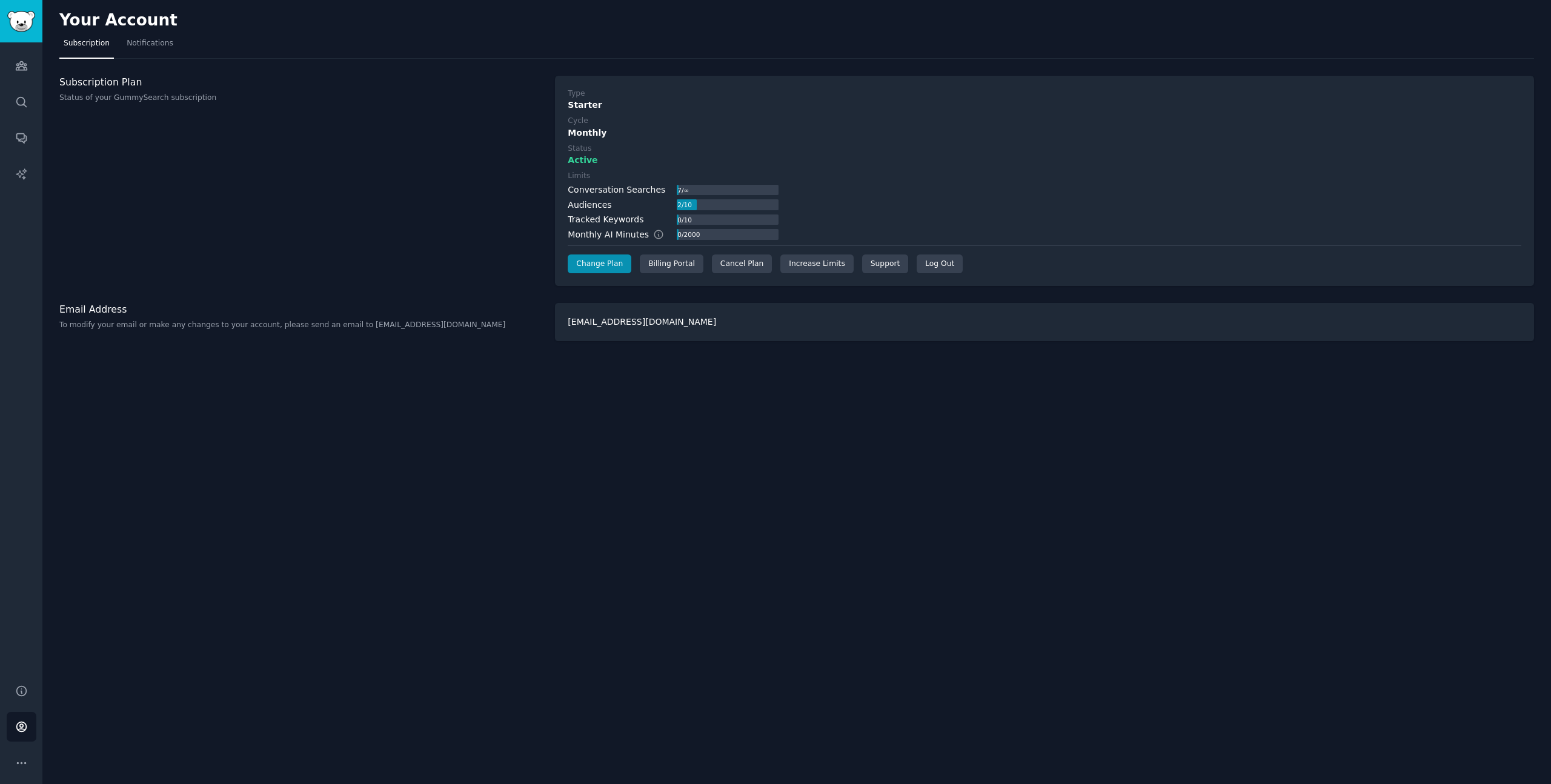
click at [617, 308] on div "[EMAIL_ADDRESS][DOMAIN_NAME]" at bounding box center [1044, 321] width 979 height 38
click at [429, 325] on p "To modify your email or make any changes to your account, please send an email …" at bounding box center [301, 324] width 483 height 11
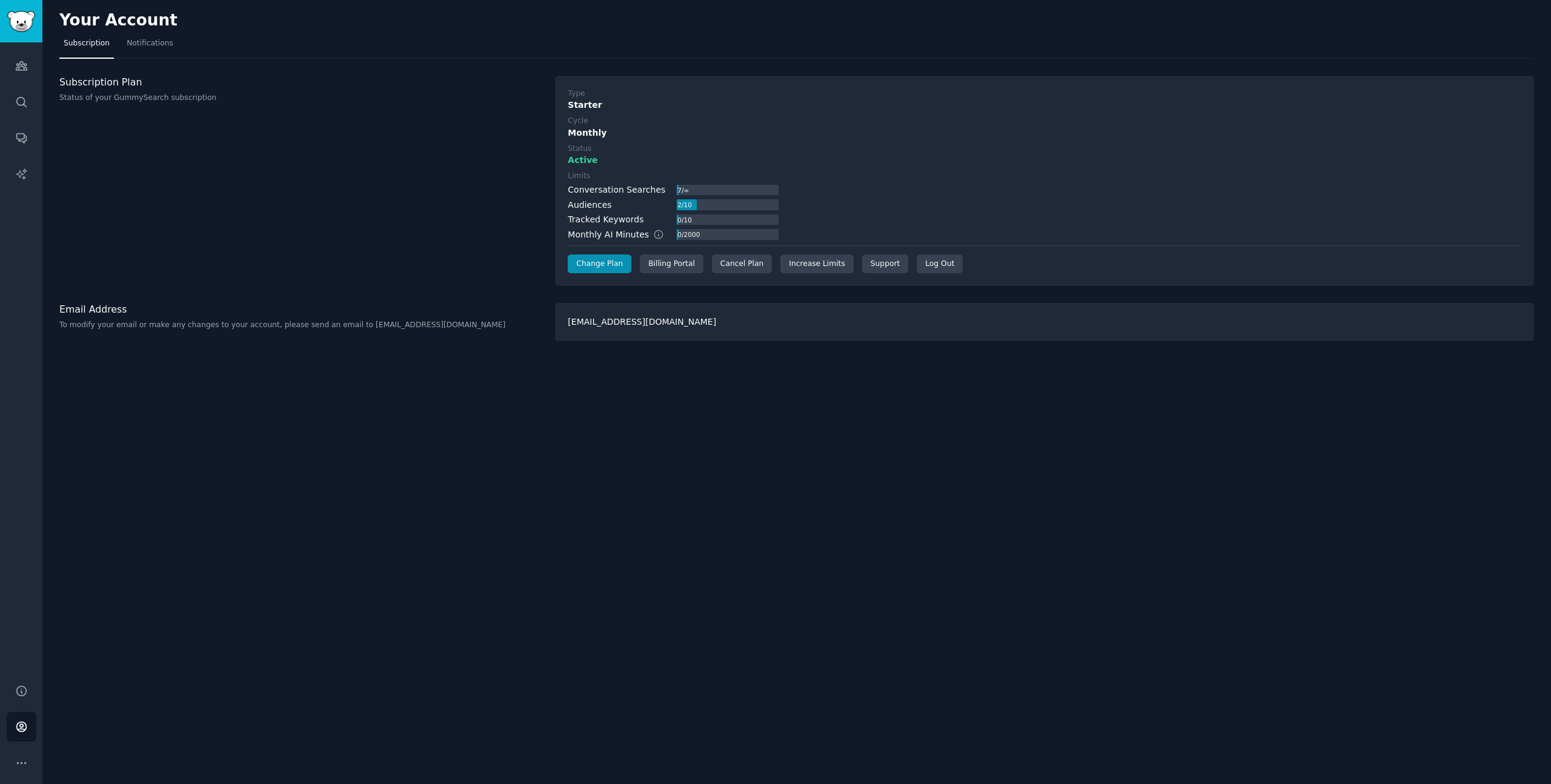
click at [363, 324] on p "To modify your email or make any changes to your account, please send an email …" at bounding box center [301, 324] width 483 height 11
drag, startPoint x: 348, startPoint y: 326, endPoint x: 442, endPoint y: 325, distance: 94.0
click at [442, 325] on p "To modify your email or make any changes to your account, please send an email …" at bounding box center [301, 324] width 483 height 11
copy p "help@gummysearch.com"
click at [22, 55] on link "Audiences" at bounding box center [22, 66] width 29 height 29
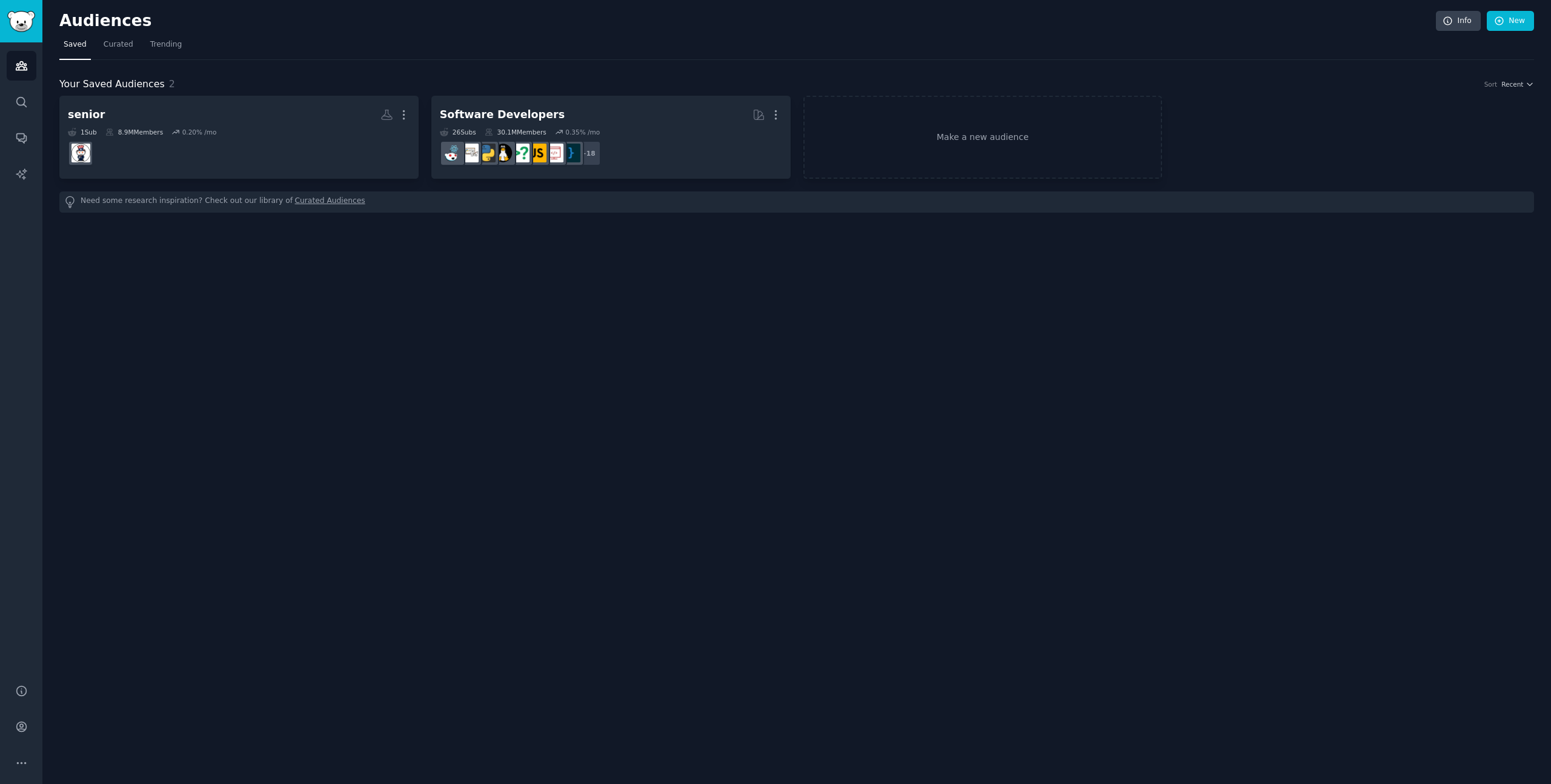
click at [23, 744] on div "Help Account More" at bounding box center [21, 726] width 42 height 115
click at [24, 719] on link "Account" at bounding box center [22, 726] width 29 height 29
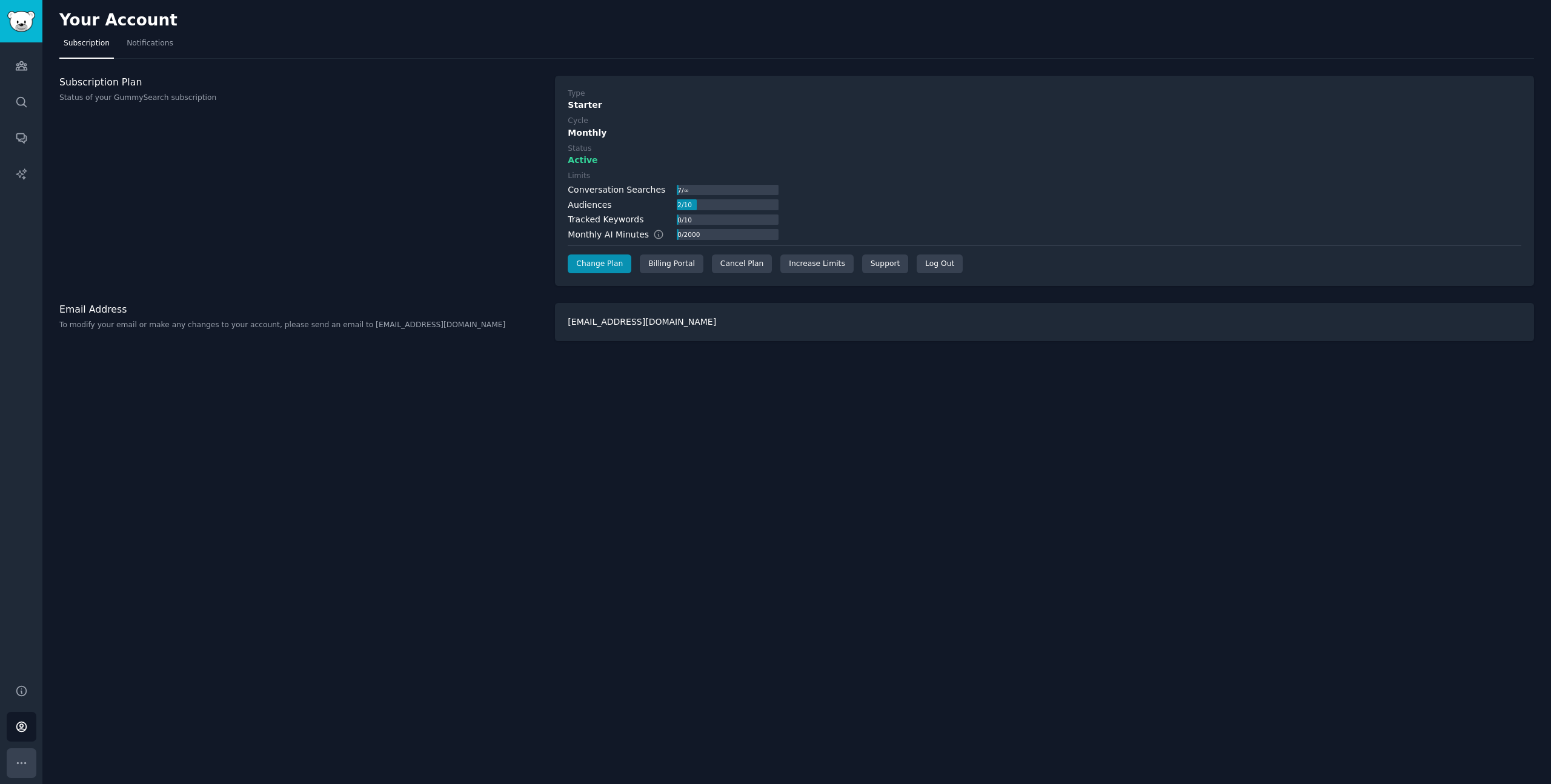
click at [19, 759] on icon "Sidebar" at bounding box center [21, 762] width 13 height 13
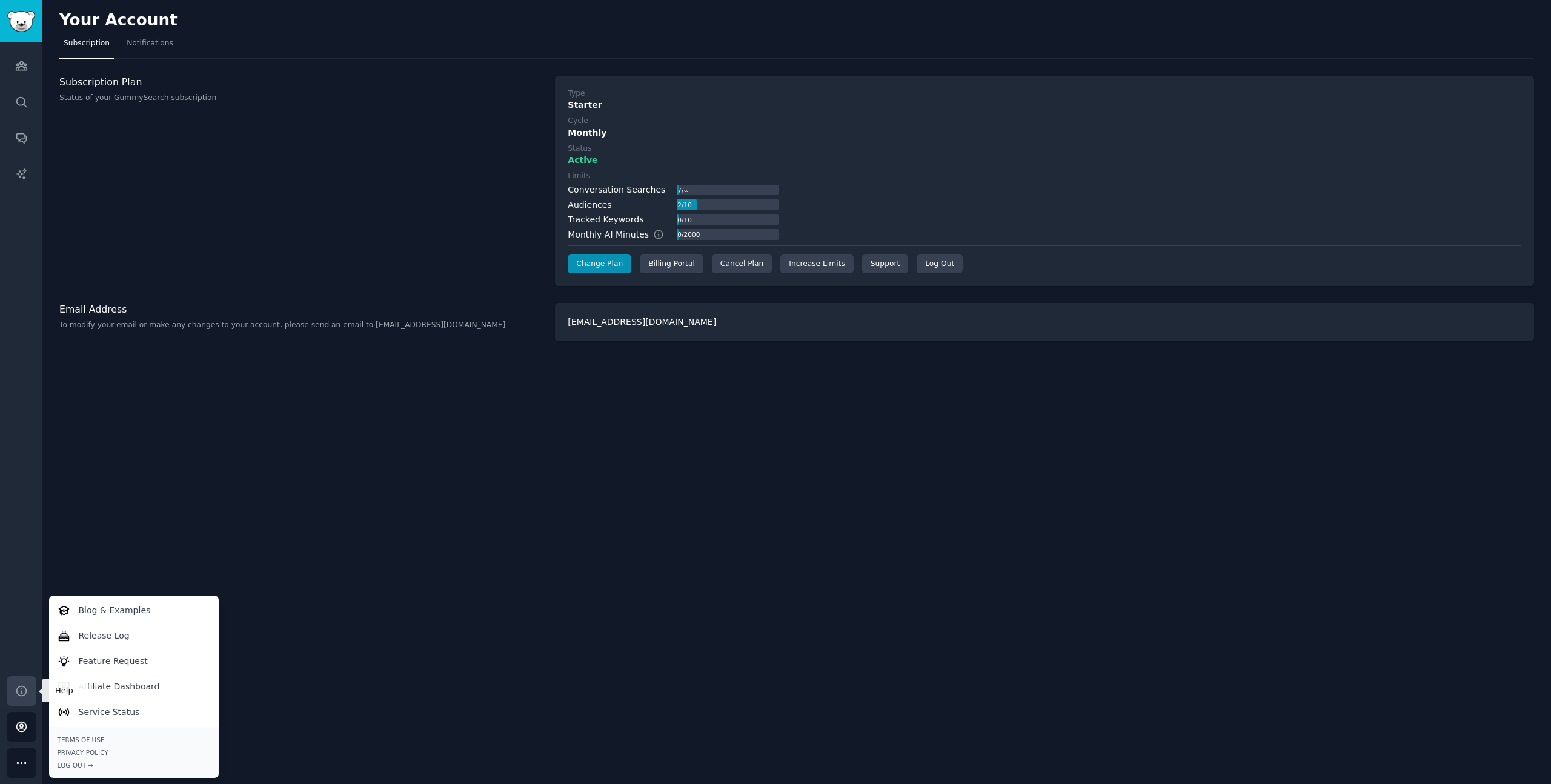
click at [25, 697] on link "Help" at bounding box center [22, 691] width 29 height 29
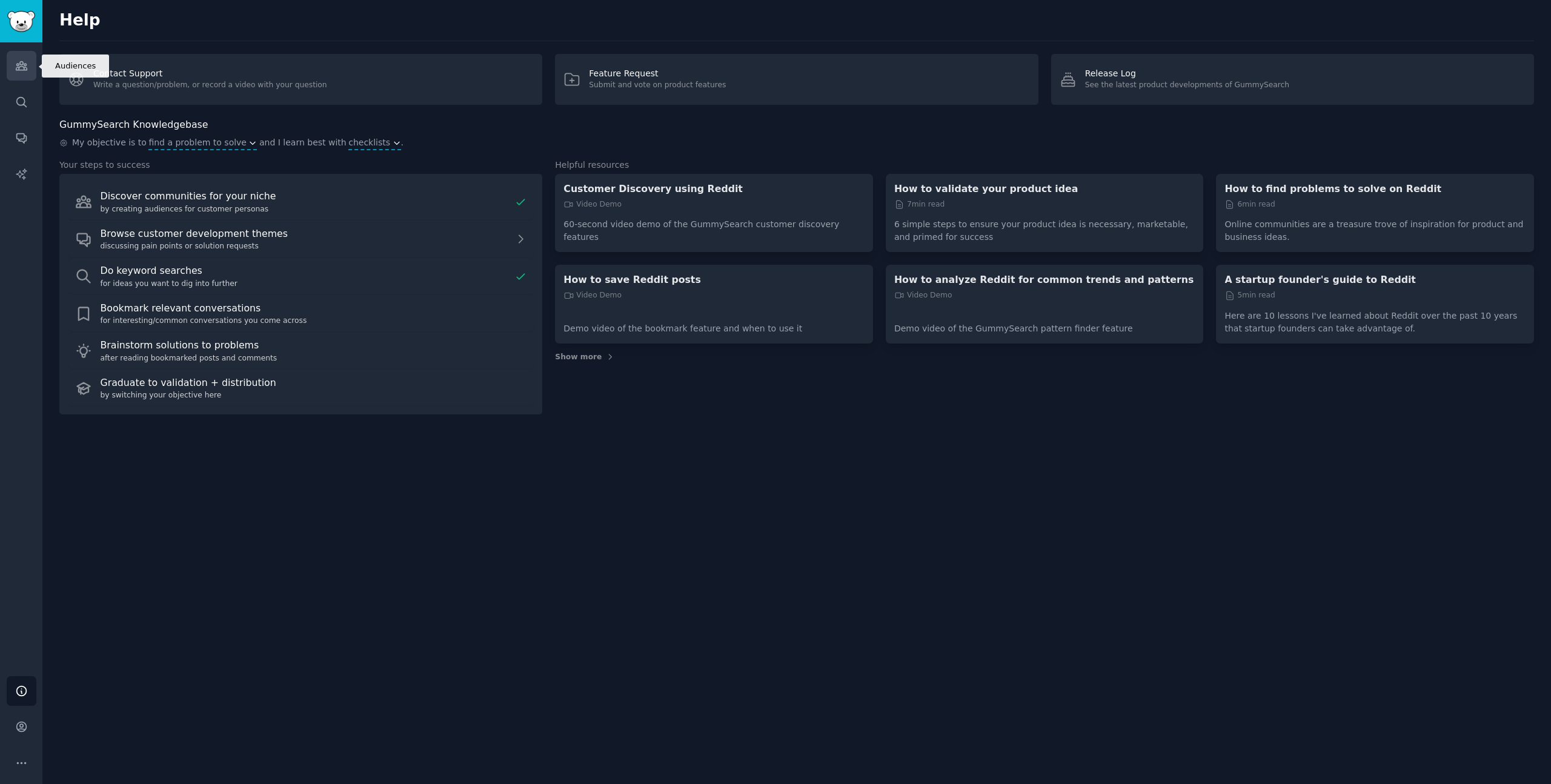
click at [15, 61] on icon "Sidebar" at bounding box center [21, 66] width 13 height 13
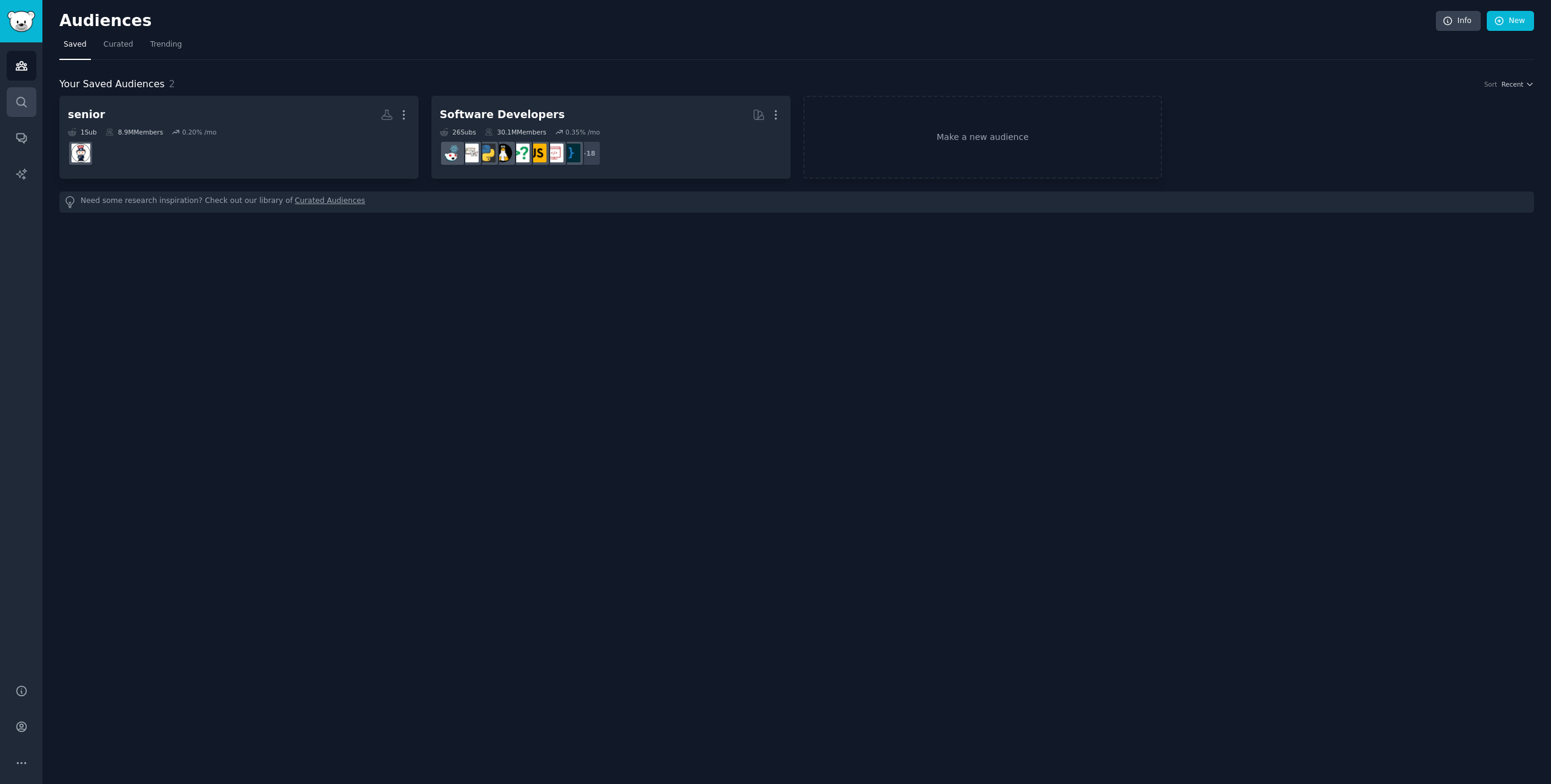
click at [24, 98] on icon "Sidebar" at bounding box center [22, 102] width 10 height 10
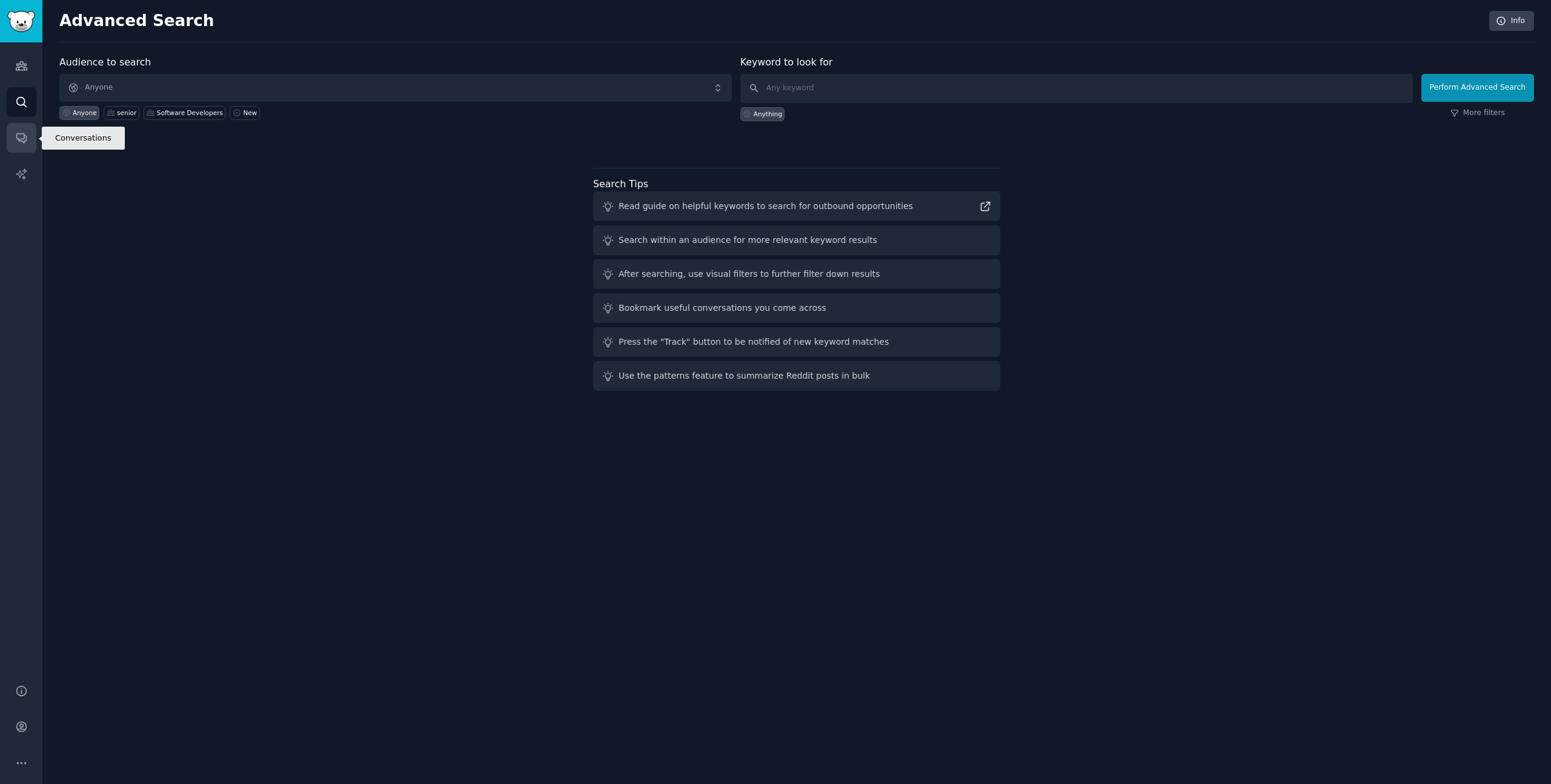
click at [23, 129] on link "Conversations" at bounding box center [22, 137] width 29 height 29
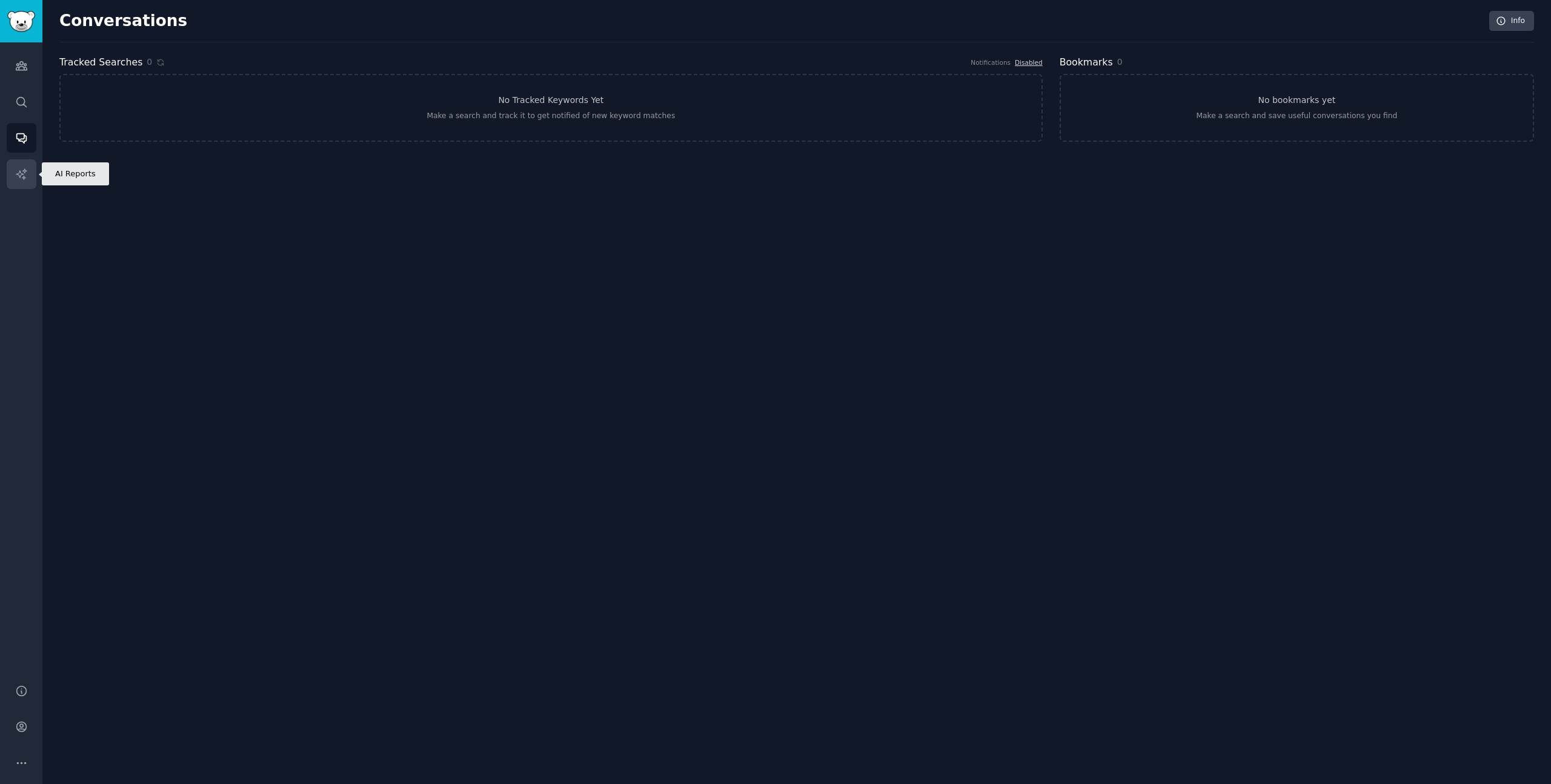
click at [23, 169] on icon "Sidebar" at bounding box center [21, 173] width 13 height 13
click at [25, 23] on img "Sidebar" at bounding box center [21, 22] width 27 height 22
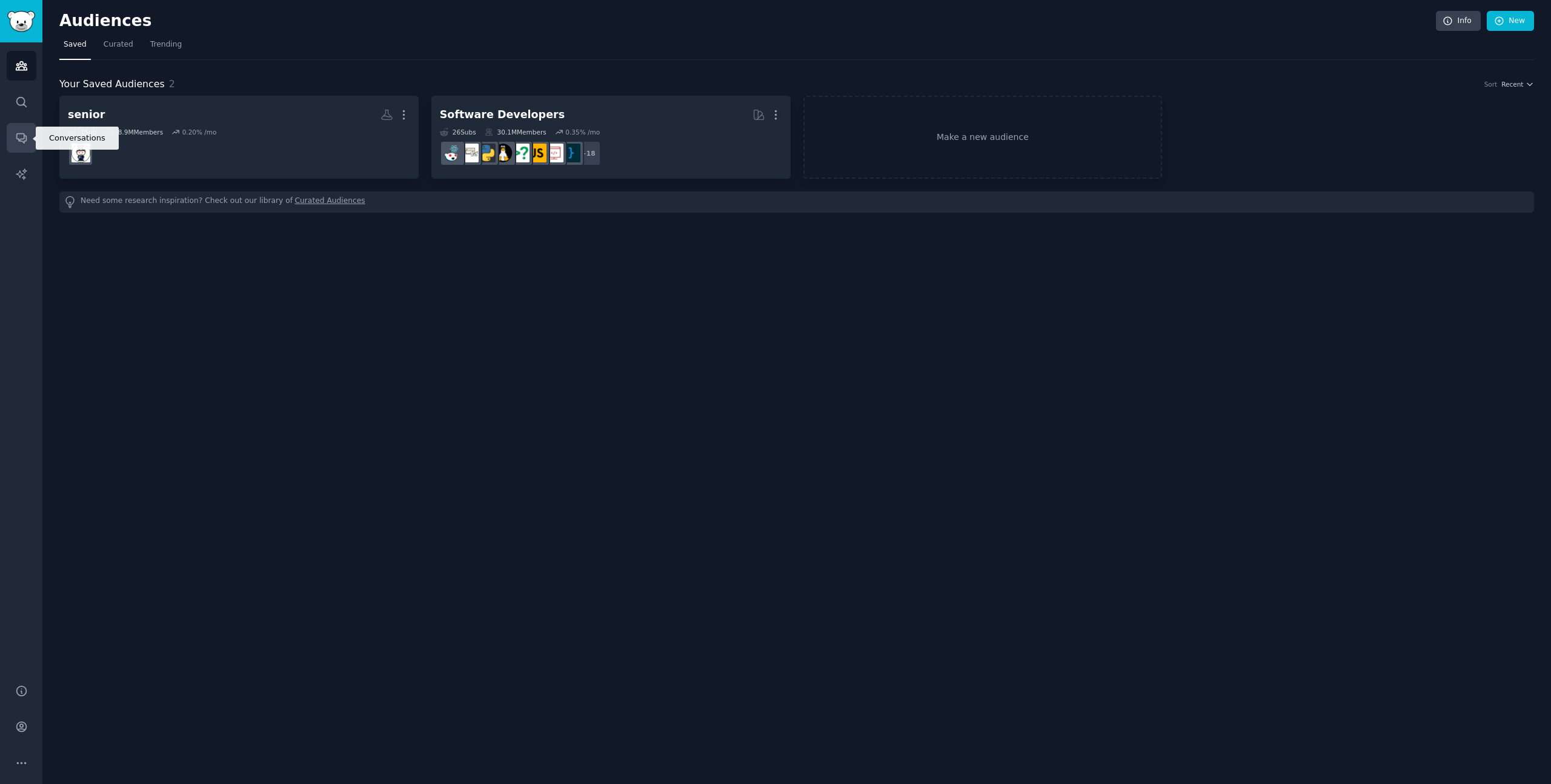
click at [20, 141] on icon "Sidebar" at bounding box center [22, 139] width 10 height 10
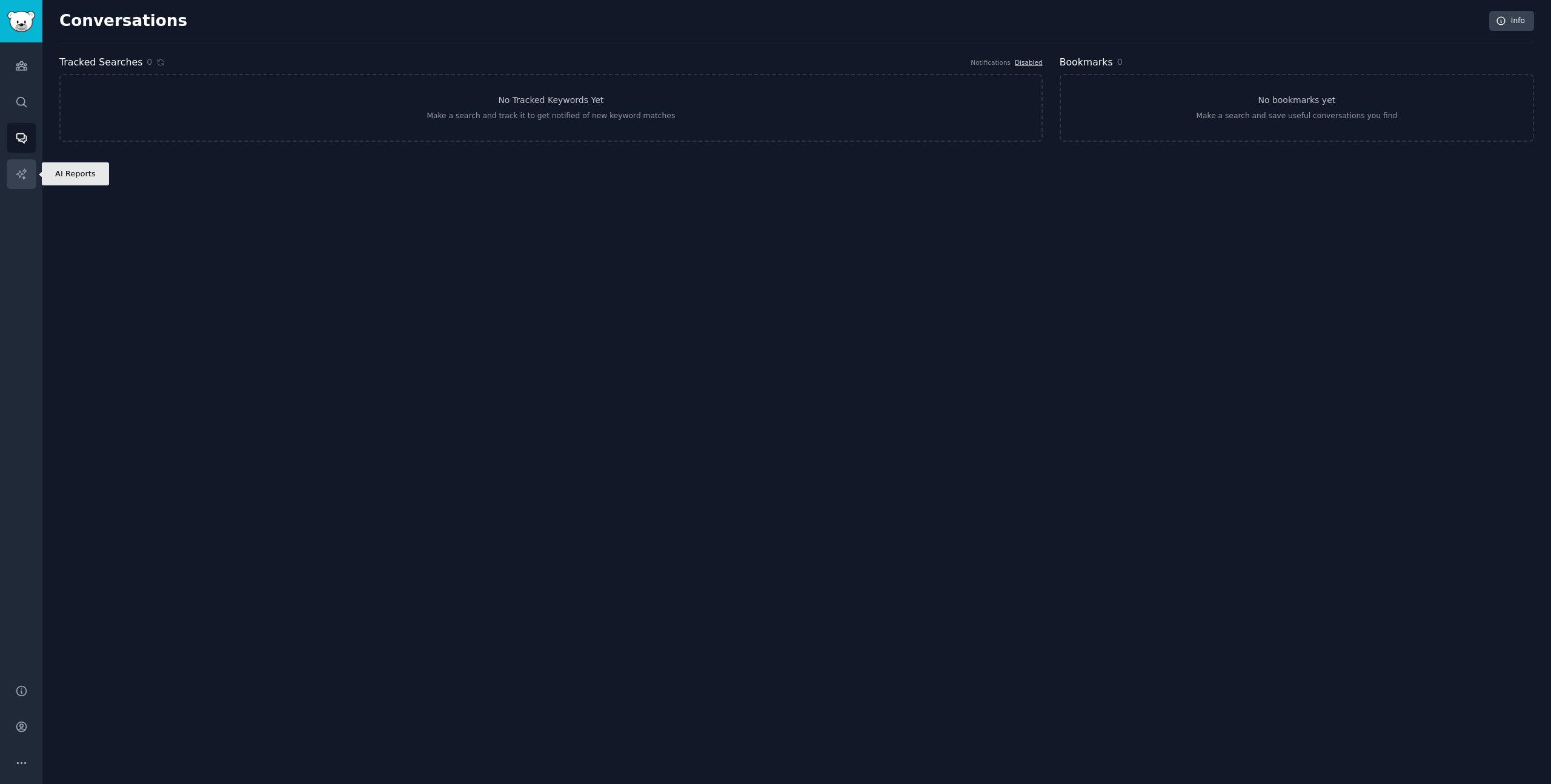
click at [21, 171] on icon "Sidebar" at bounding box center [21, 173] width 13 height 13
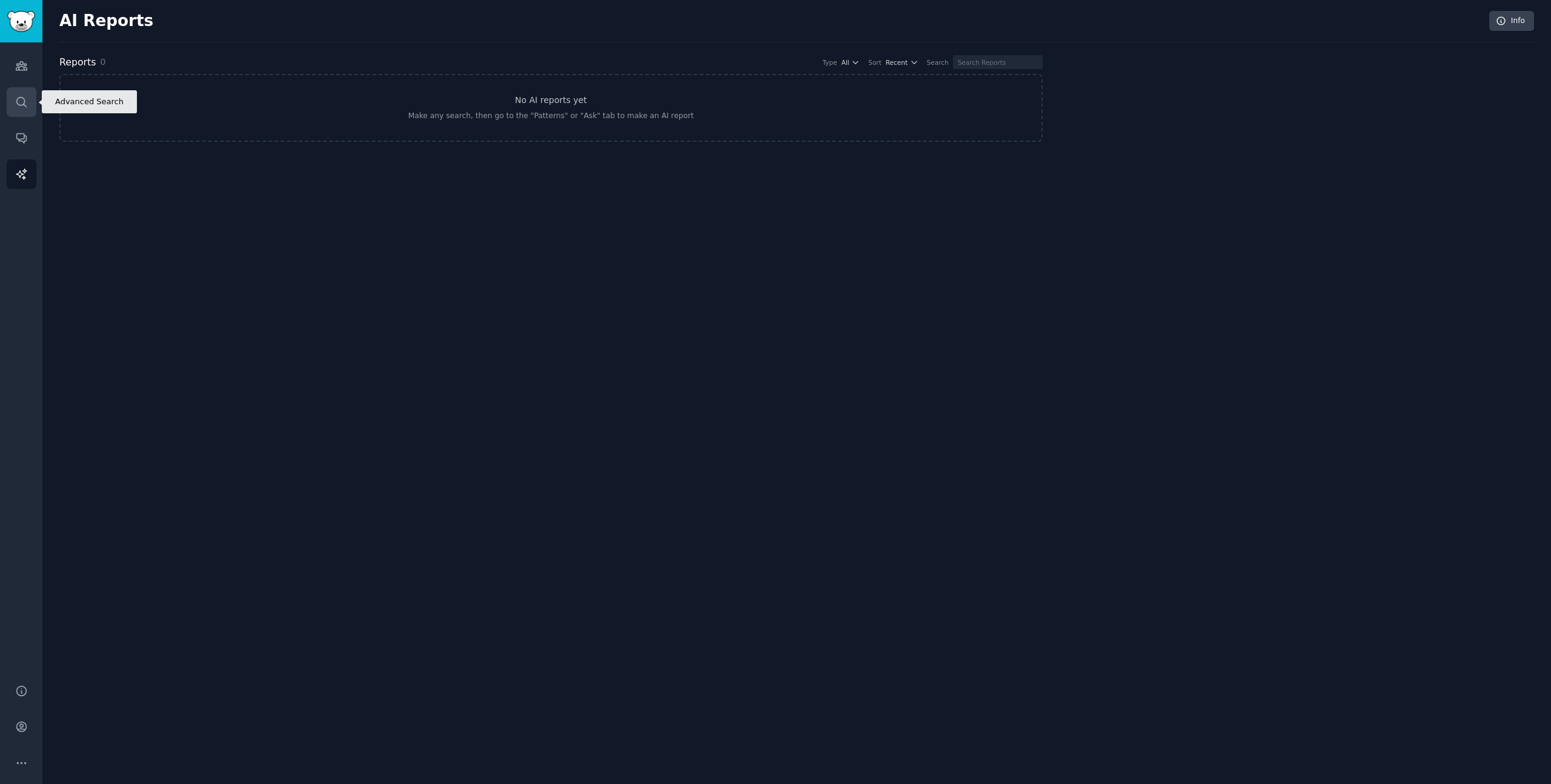
click at [22, 106] on icon "Sidebar" at bounding box center [21, 102] width 13 height 13
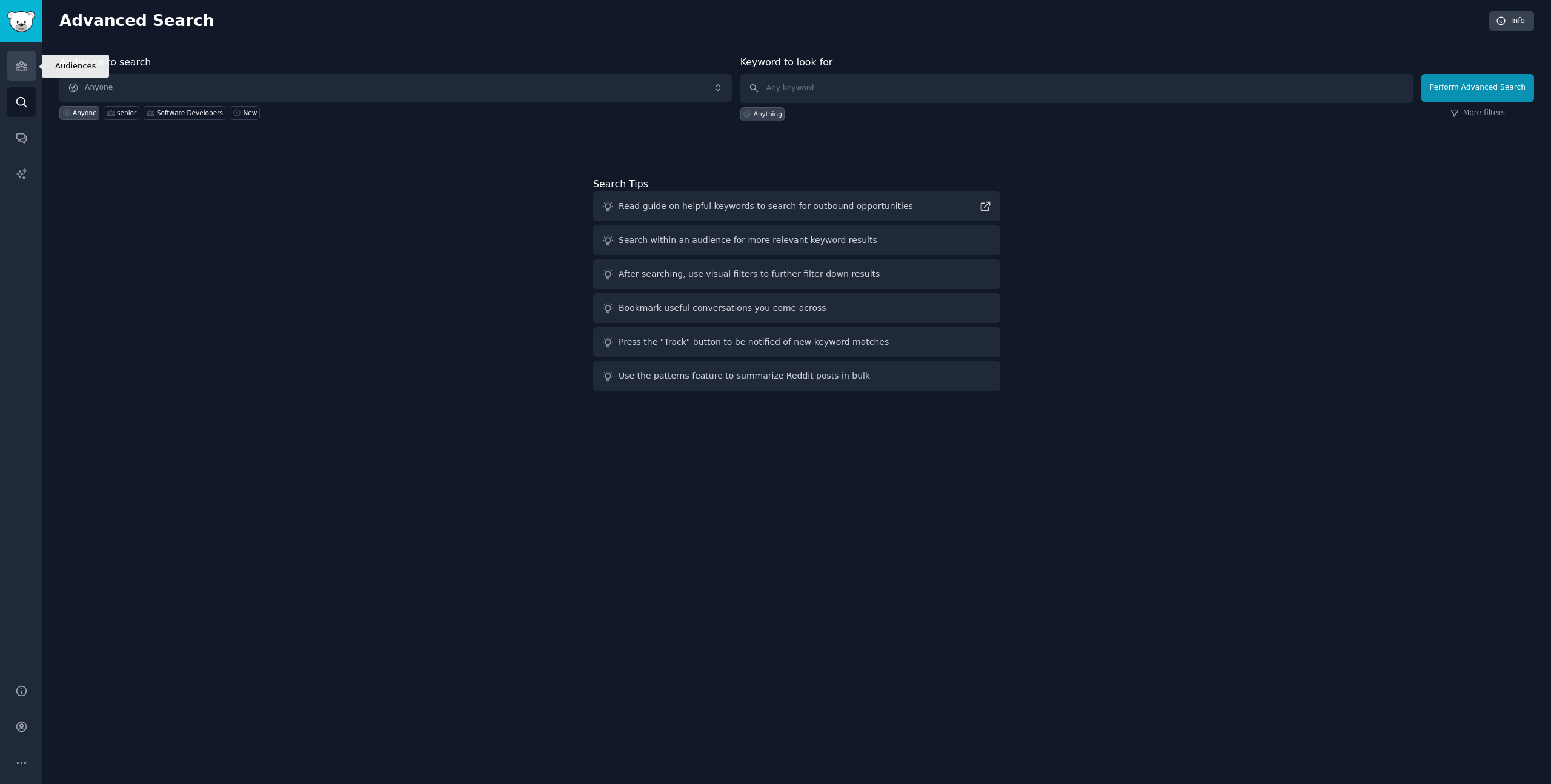
click at [23, 71] on icon "Sidebar" at bounding box center [21, 66] width 13 height 13
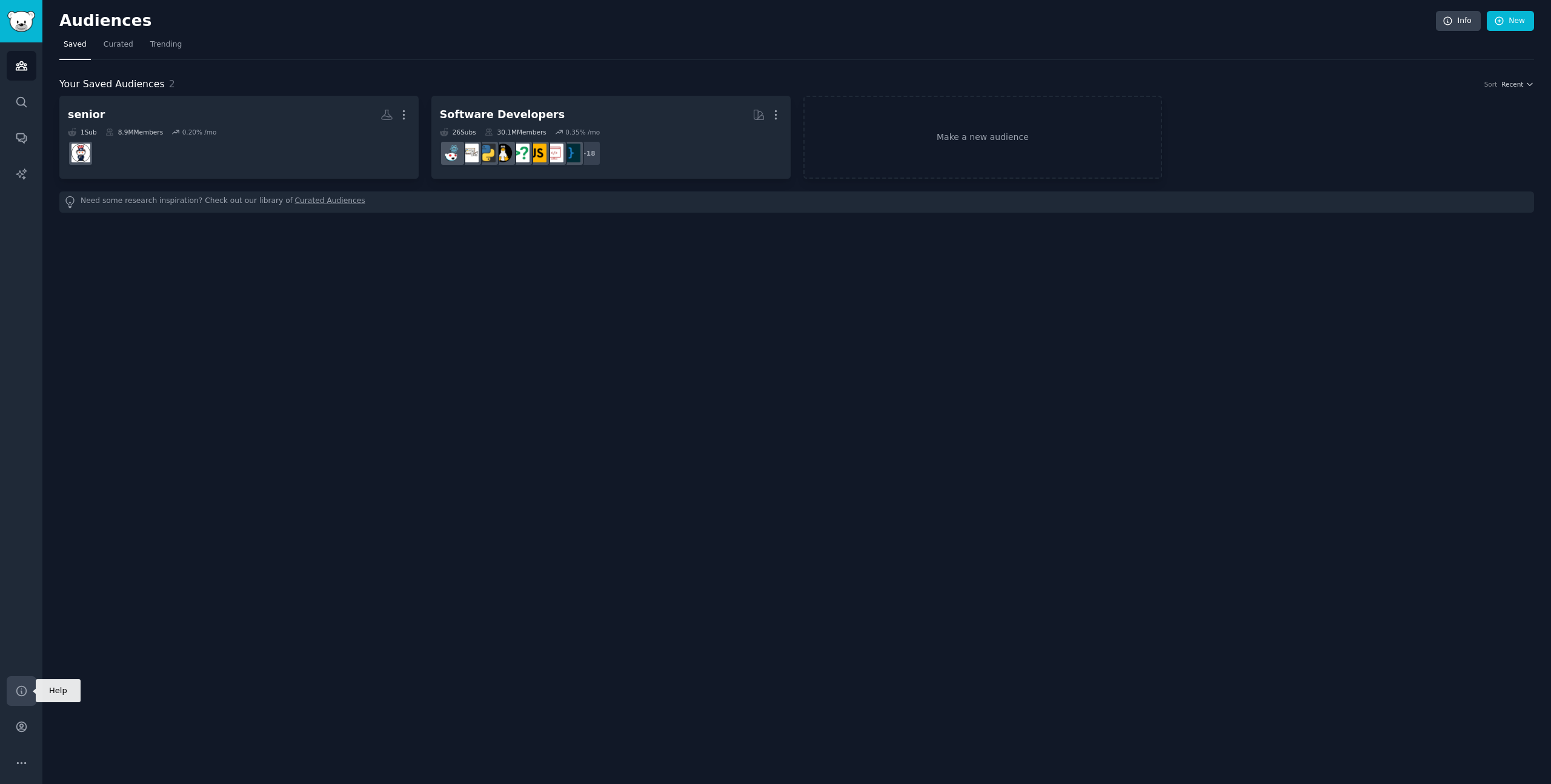
click at [24, 684] on icon "Sidebar" at bounding box center [21, 690] width 13 height 13
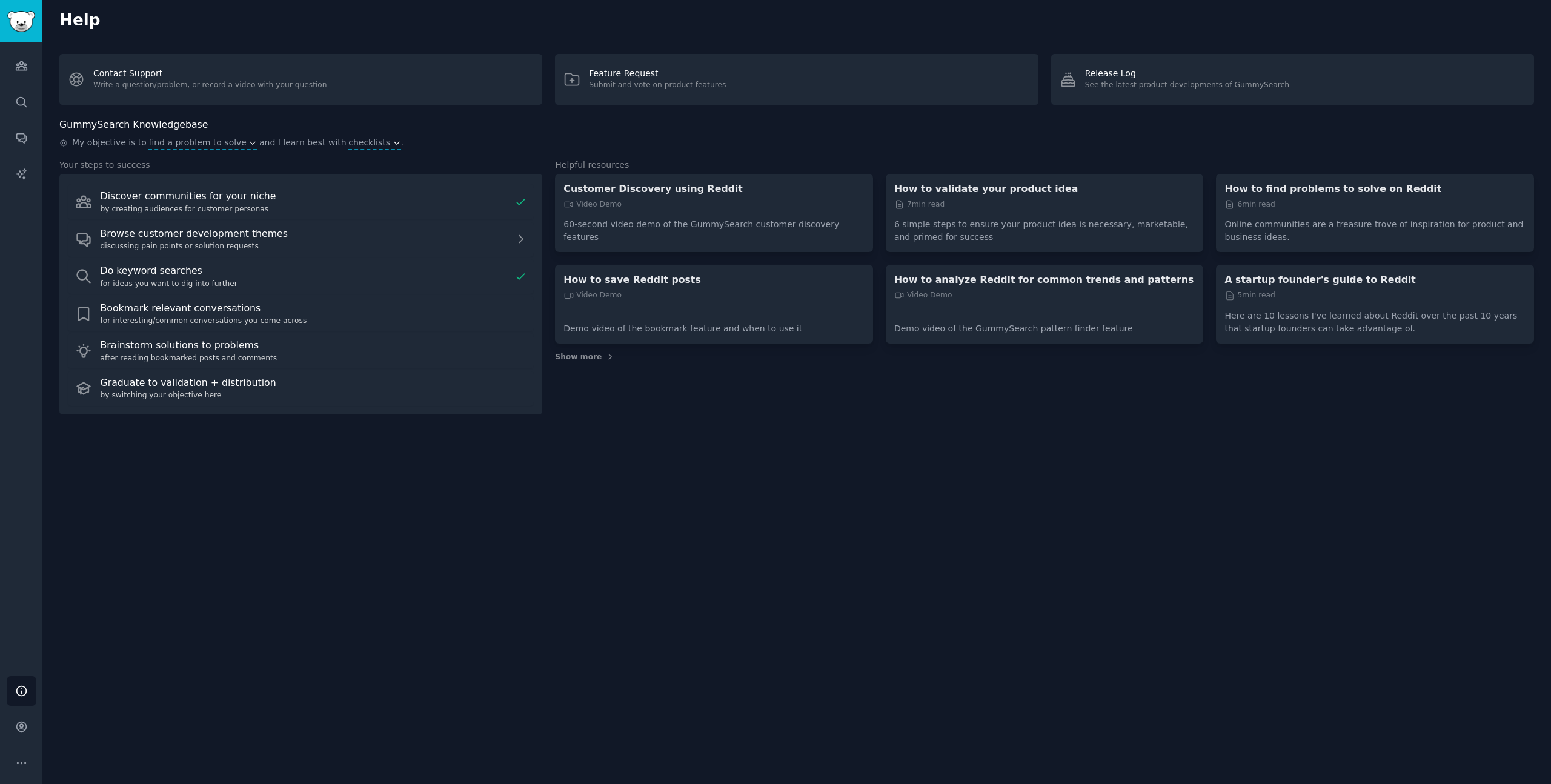
click at [26, 710] on div "Help Account More" at bounding box center [21, 726] width 42 height 115
click at [22, 724] on icon "Sidebar" at bounding box center [22, 727] width 10 height 10
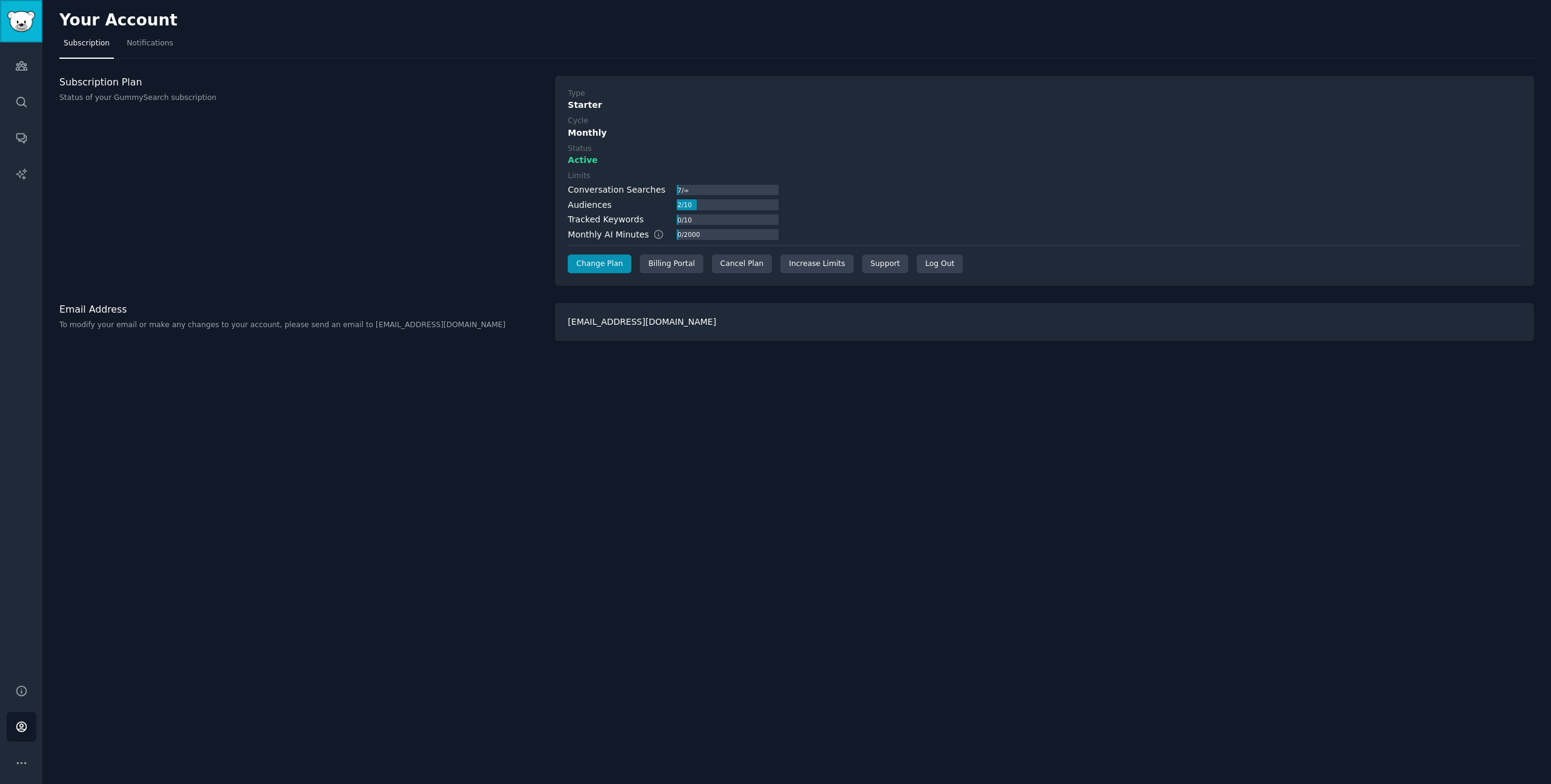
click at [27, 3] on link "Sidebar" at bounding box center [21, 21] width 42 height 42
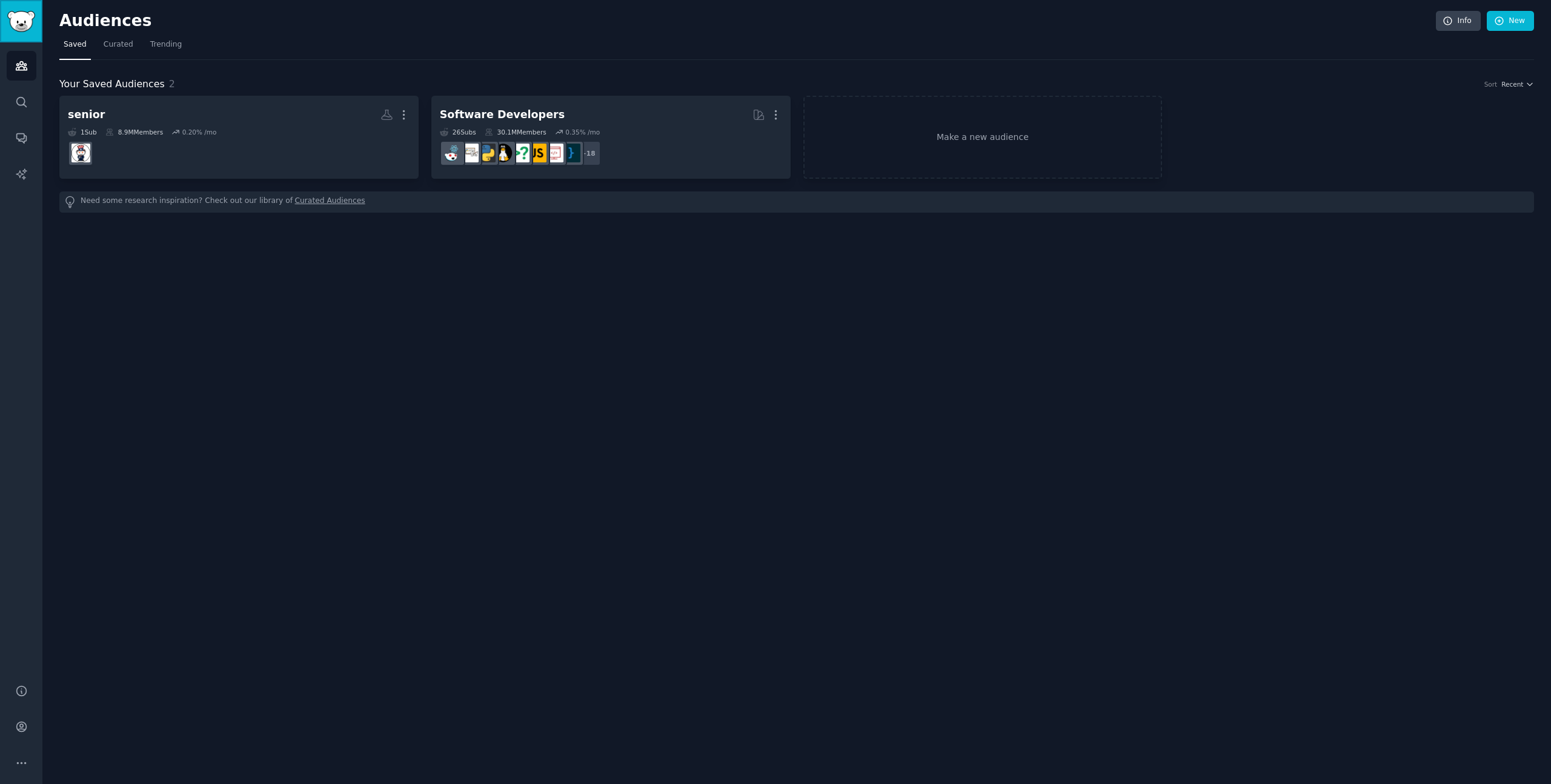
click at [20, 24] on img "Sidebar" at bounding box center [21, 22] width 27 height 22
click at [883, 368] on div "Audiences Info New Saved Curated Trending Your Saved Audiences 2 Sort Recent se…" at bounding box center [796, 392] width 1509 height 784
